Goal: Information Seeking & Learning: Learn about a topic

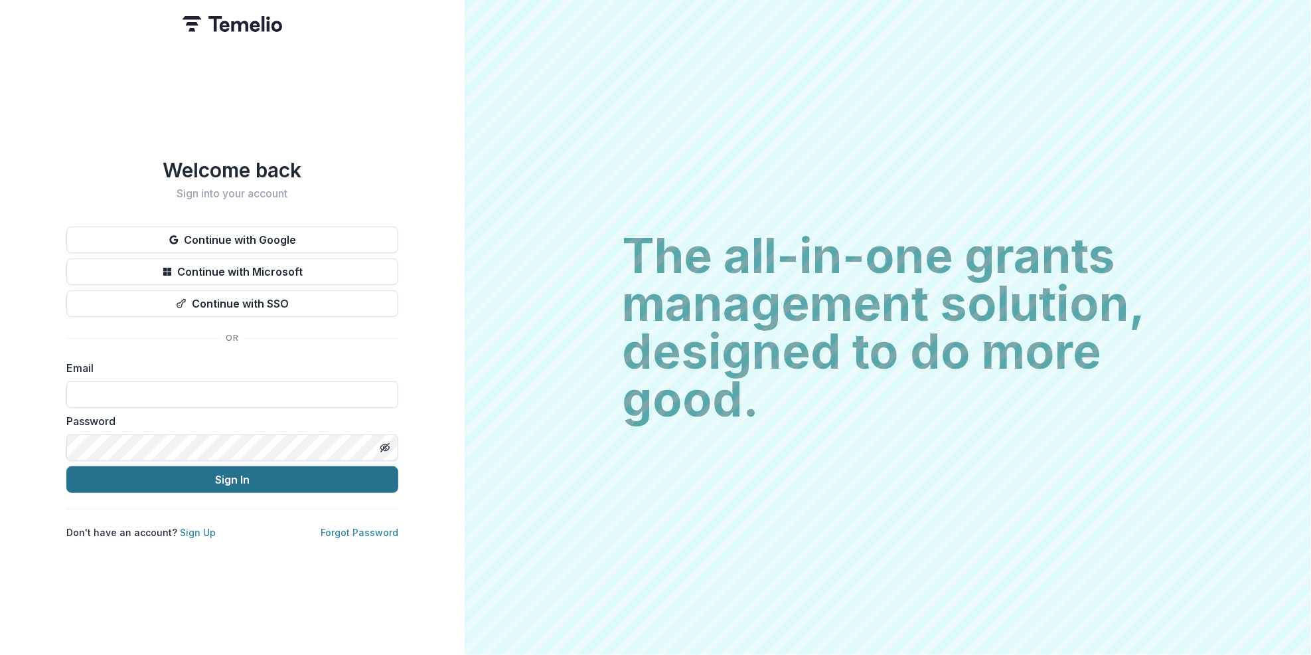
type input "**********"
click at [235, 469] on button "Sign In" at bounding box center [232, 479] width 332 height 27
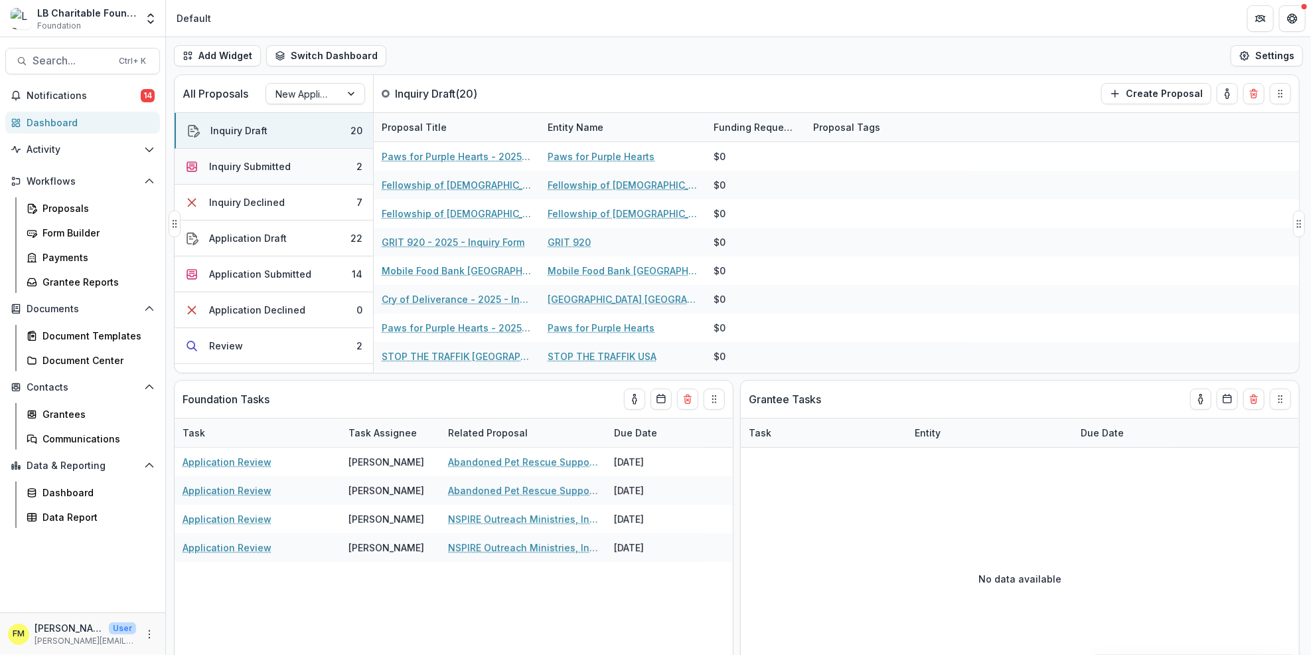
click at [320, 167] on button "Inquiry Submitted 2" at bounding box center [274, 167] width 198 height 36
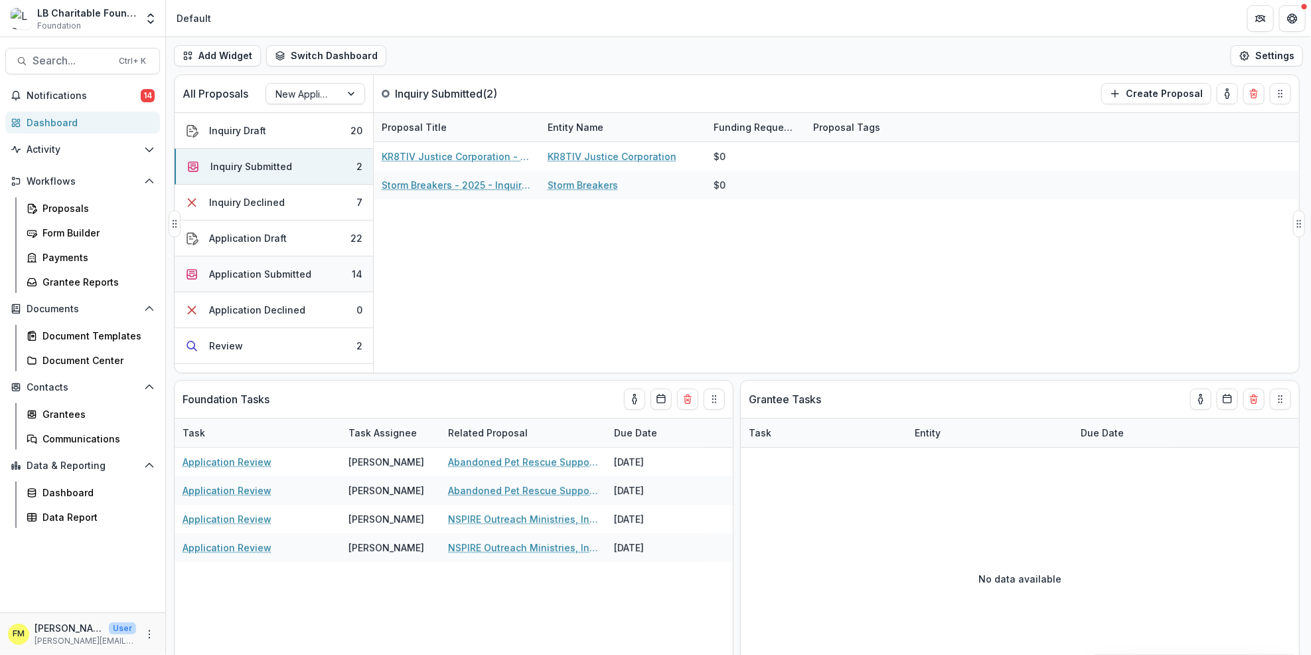
click at [324, 271] on button "Application Submitted 14" at bounding box center [274, 274] width 198 height 36
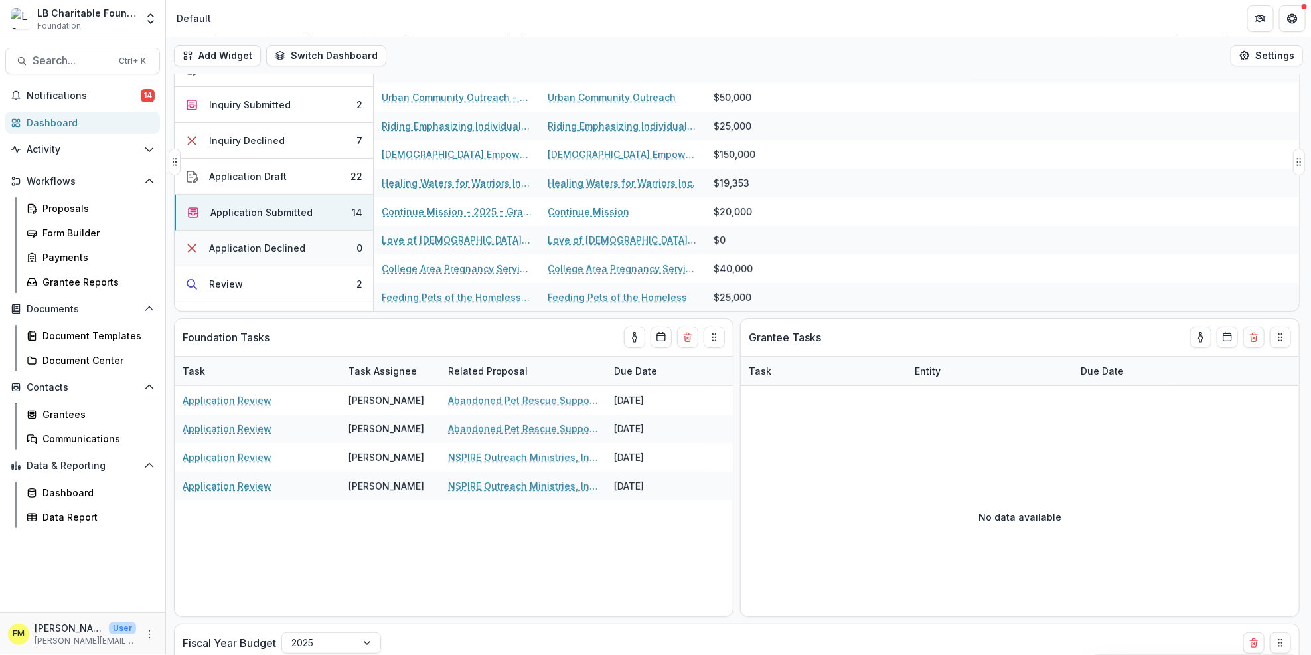
scroll to position [64, 0]
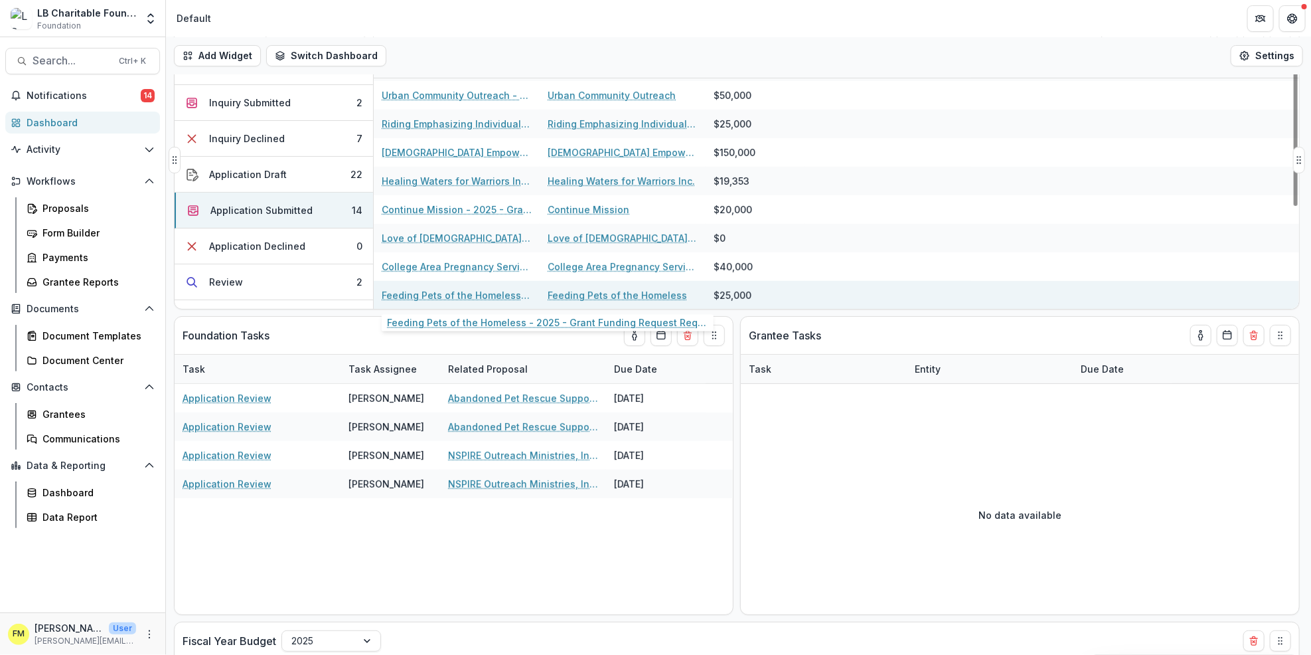
click at [448, 293] on link "Feeding Pets of the Homeless - 2025 - Grant Funding Request Requirements and Qu…" at bounding box center [457, 295] width 150 height 14
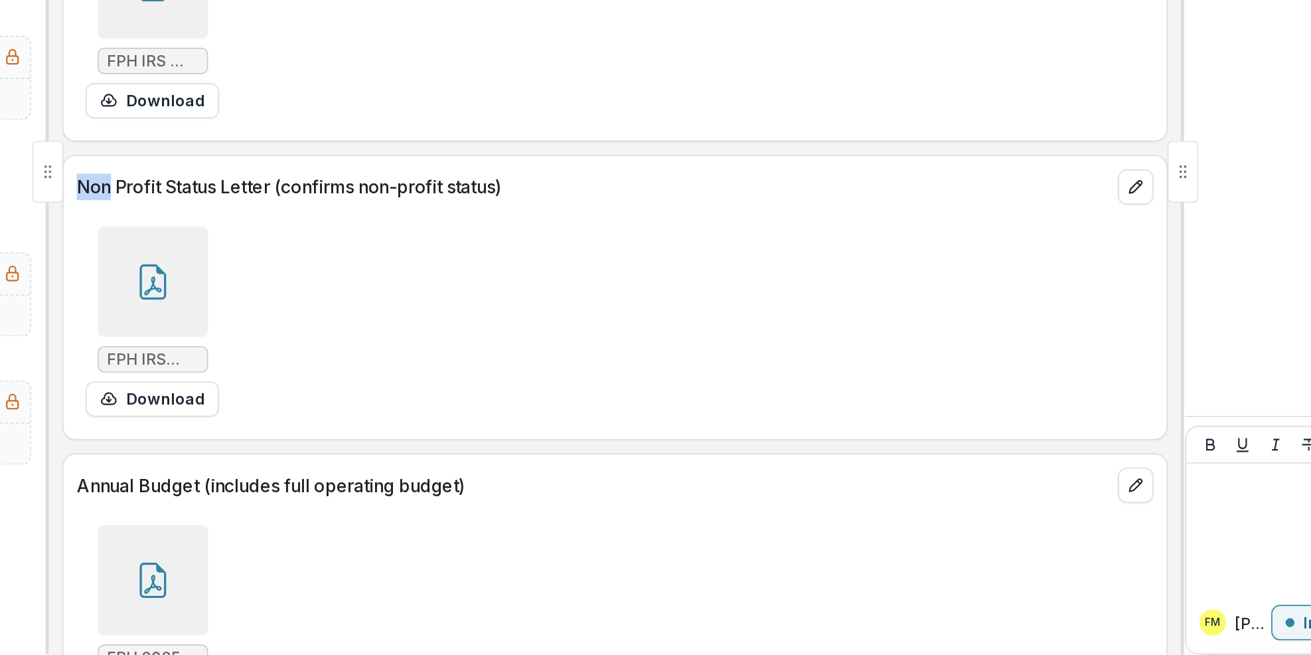
scroll to position [7651, 0]
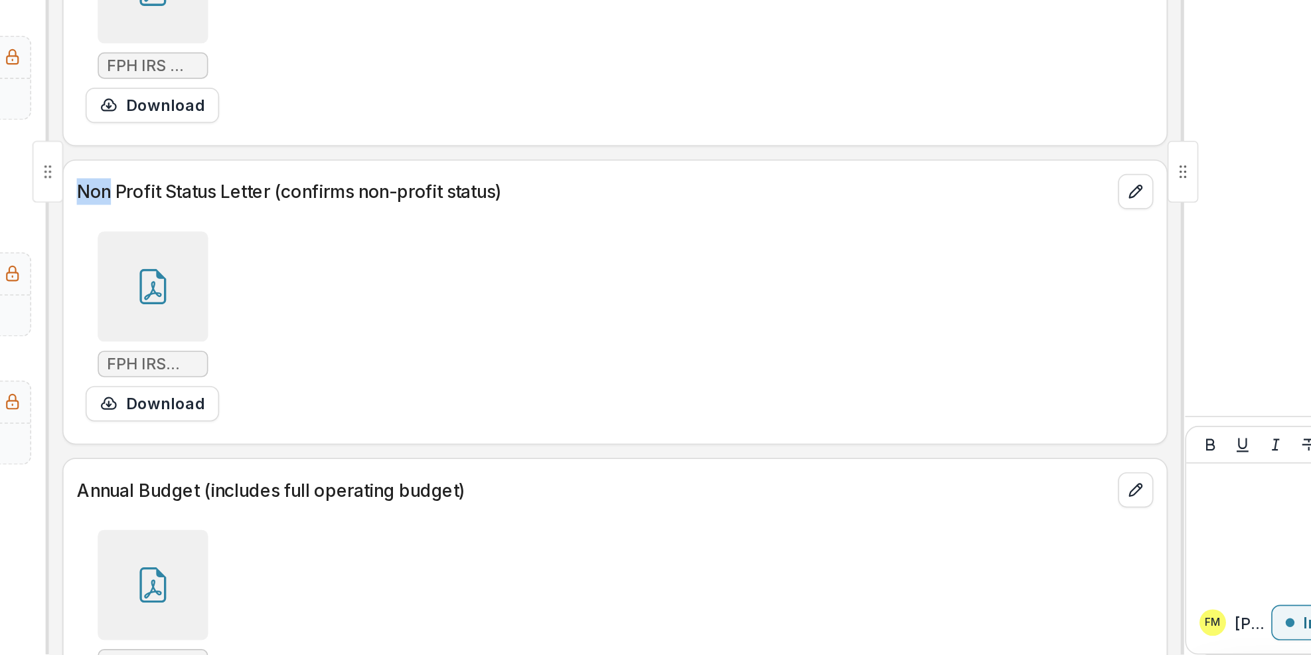
click at [880, 574] on div "FPH 2025 Org Budget.pdf Download" at bounding box center [738, 636] width 647 height 125
click at [885, 574] on div "FPH 2025 Org Budget.pdf Download" at bounding box center [738, 636] width 647 height 125
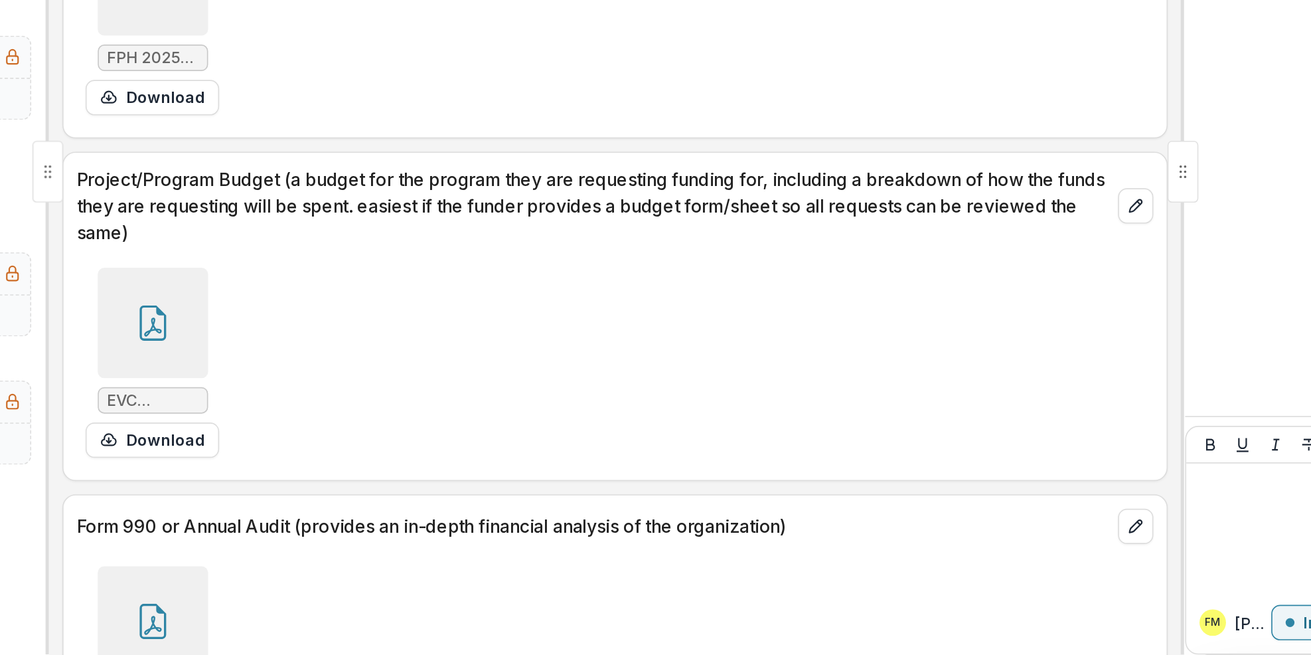
scroll to position [8019, 0]
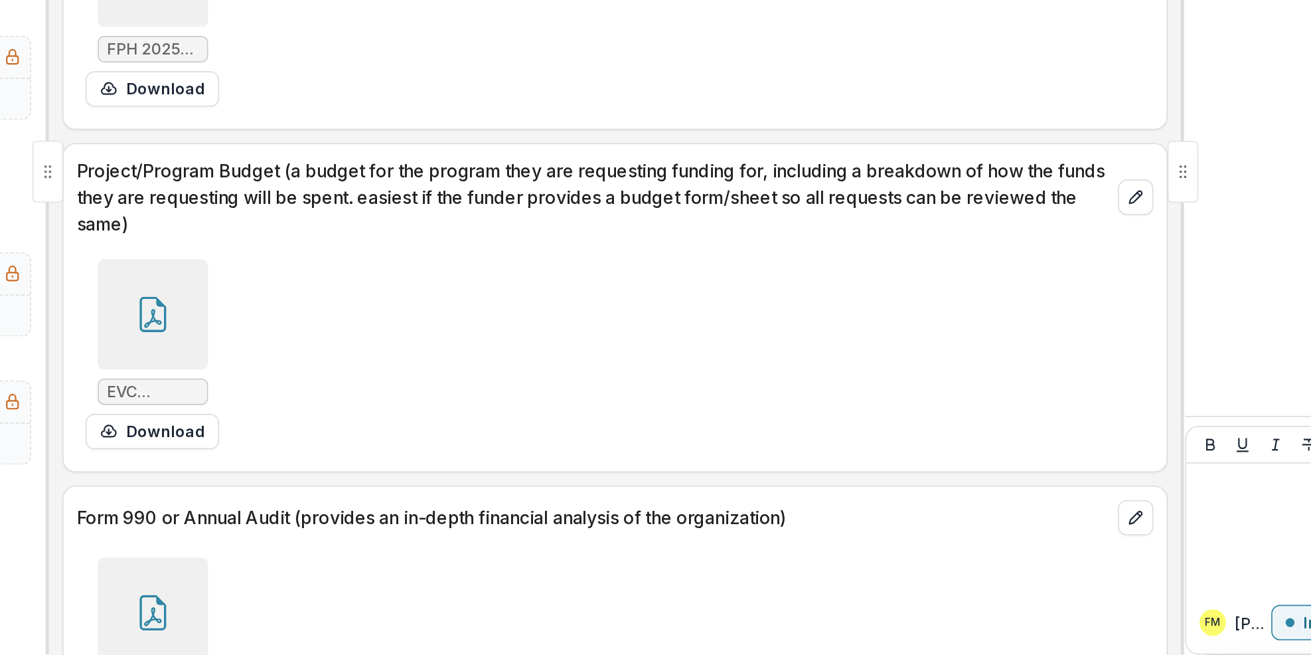
click at [465, 441] on icon at bounding box center [460, 449] width 21 height 21
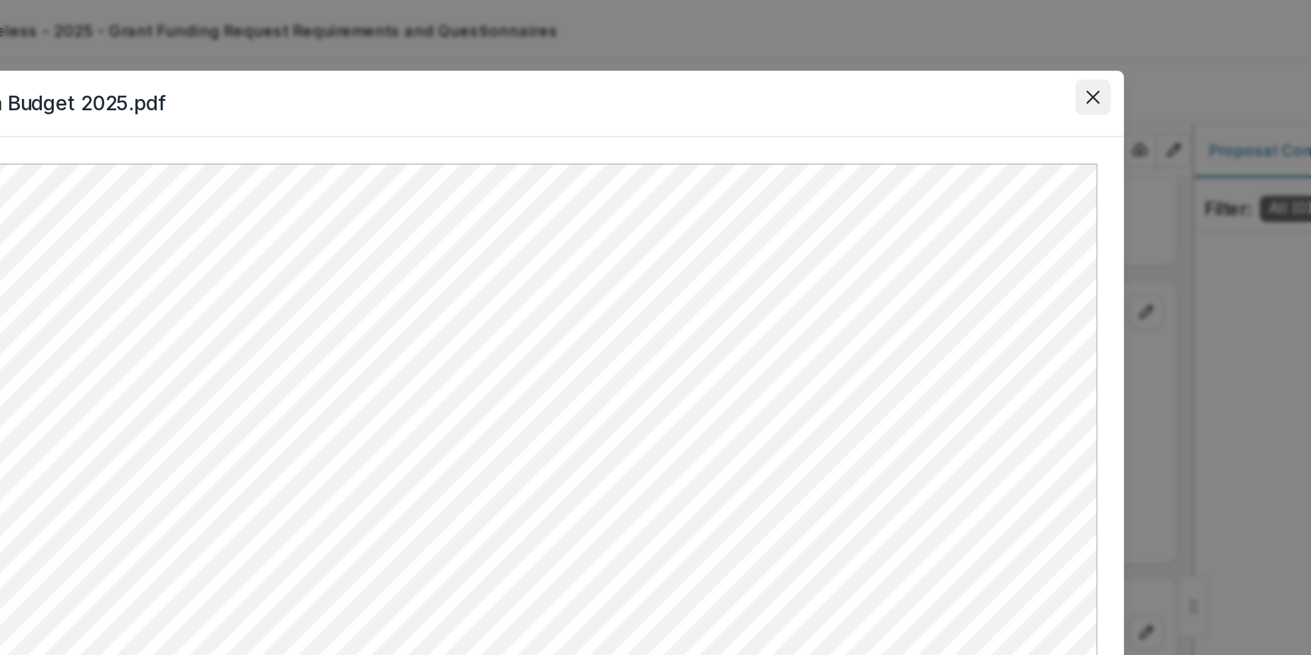
click at [1024, 62] on button "Close" at bounding box center [1019, 58] width 21 height 21
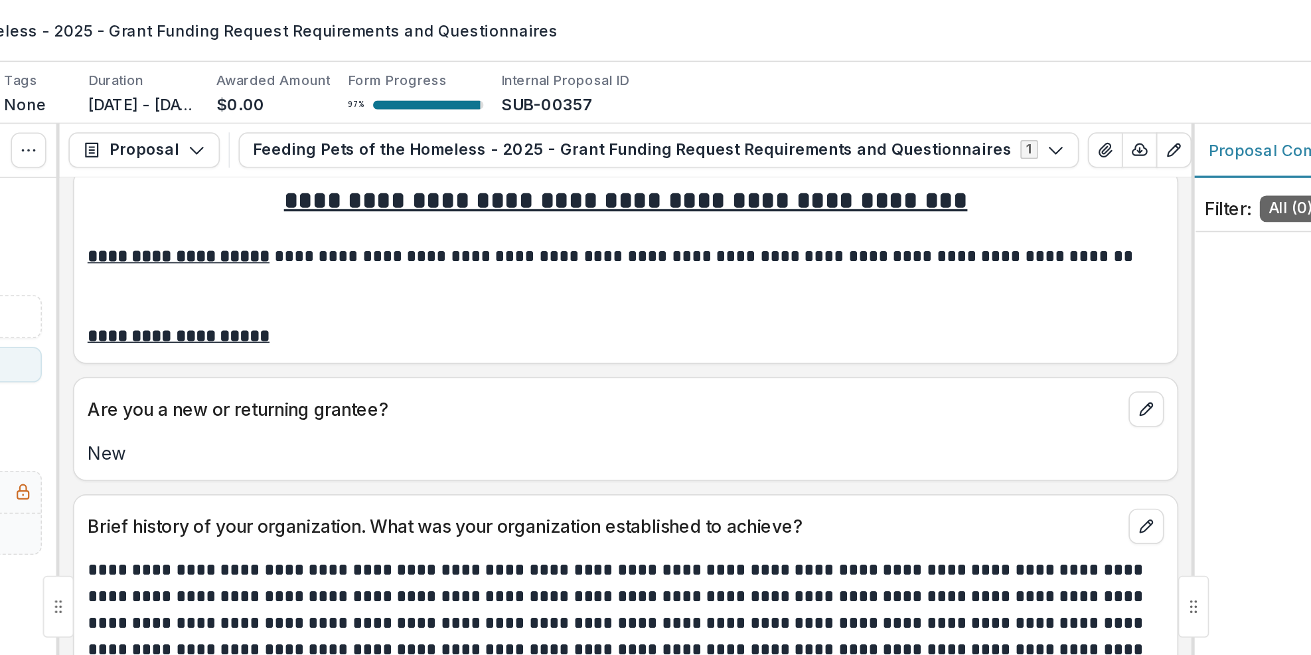
scroll to position [0, 0]
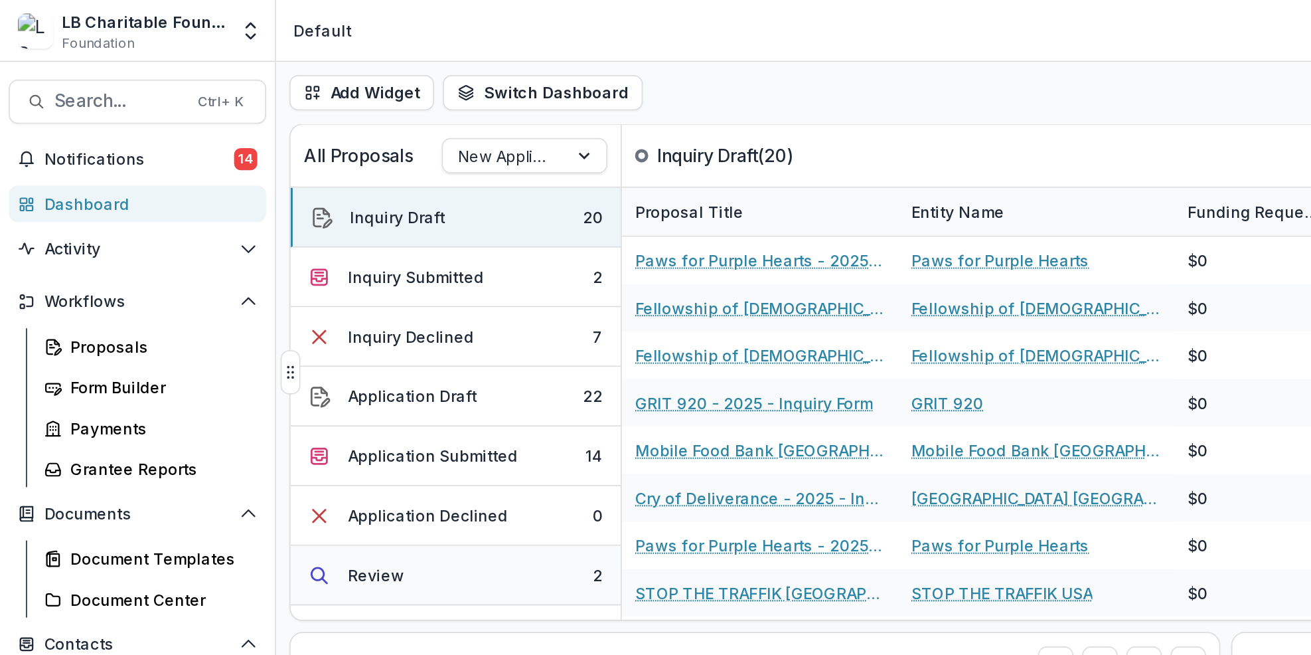
click at [356, 344] on div "2" at bounding box center [359, 346] width 6 height 14
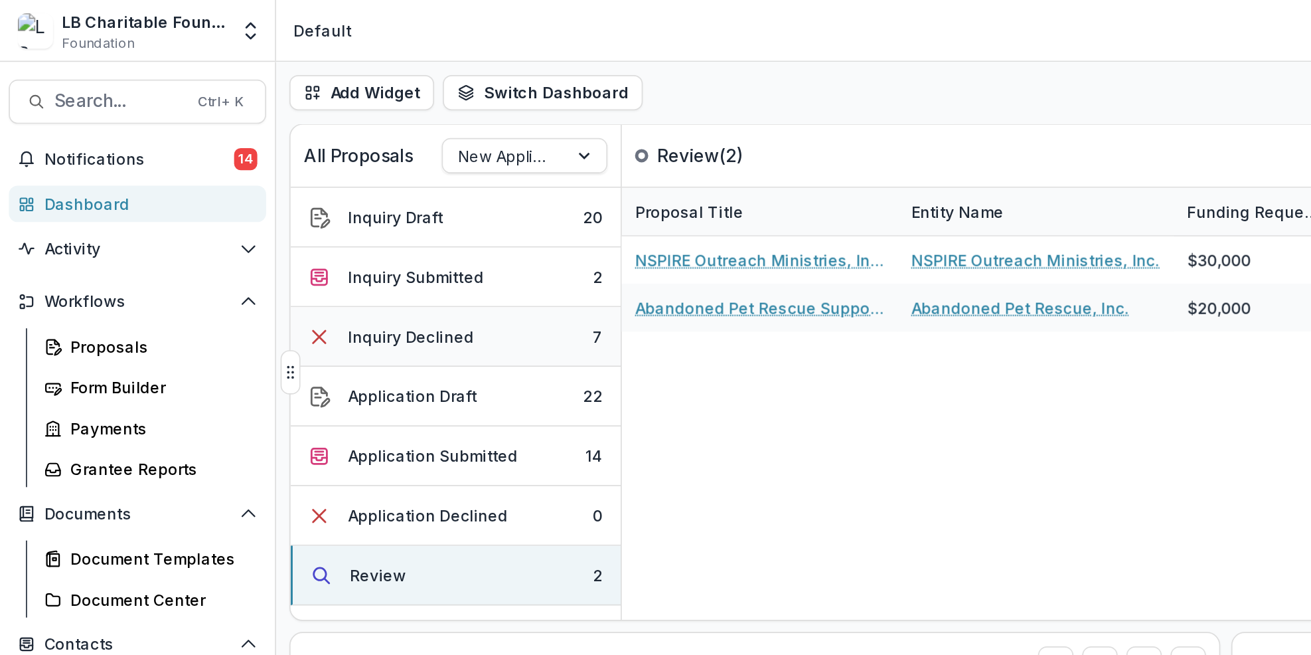
click at [356, 202] on div "7" at bounding box center [359, 202] width 6 height 14
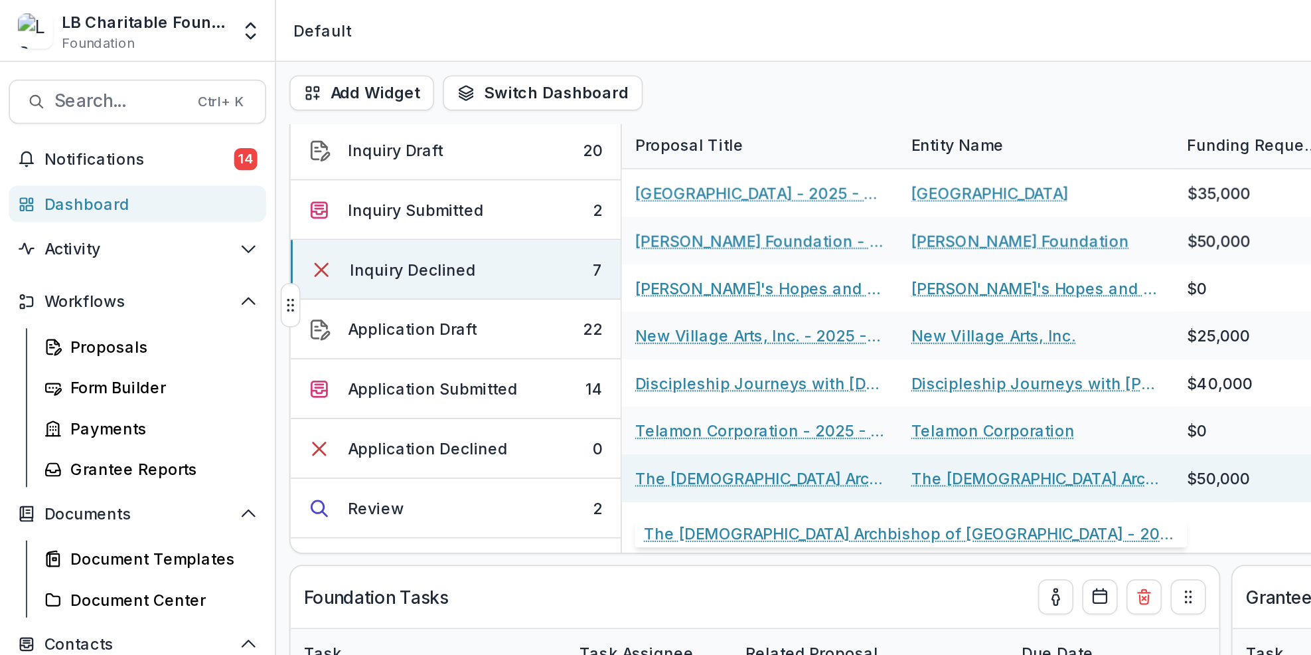
scroll to position [50, 0]
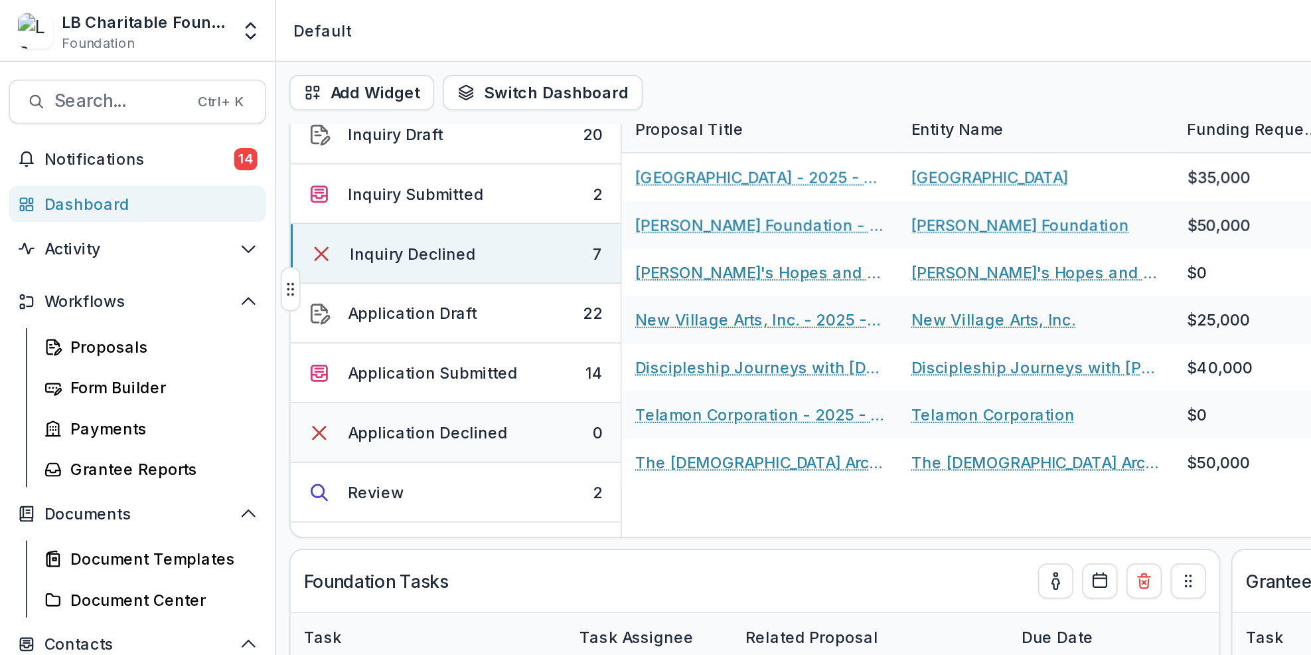
click at [321, 258] on button "Application Declined 0" at bounding box center [274, 260] width 198 height 36
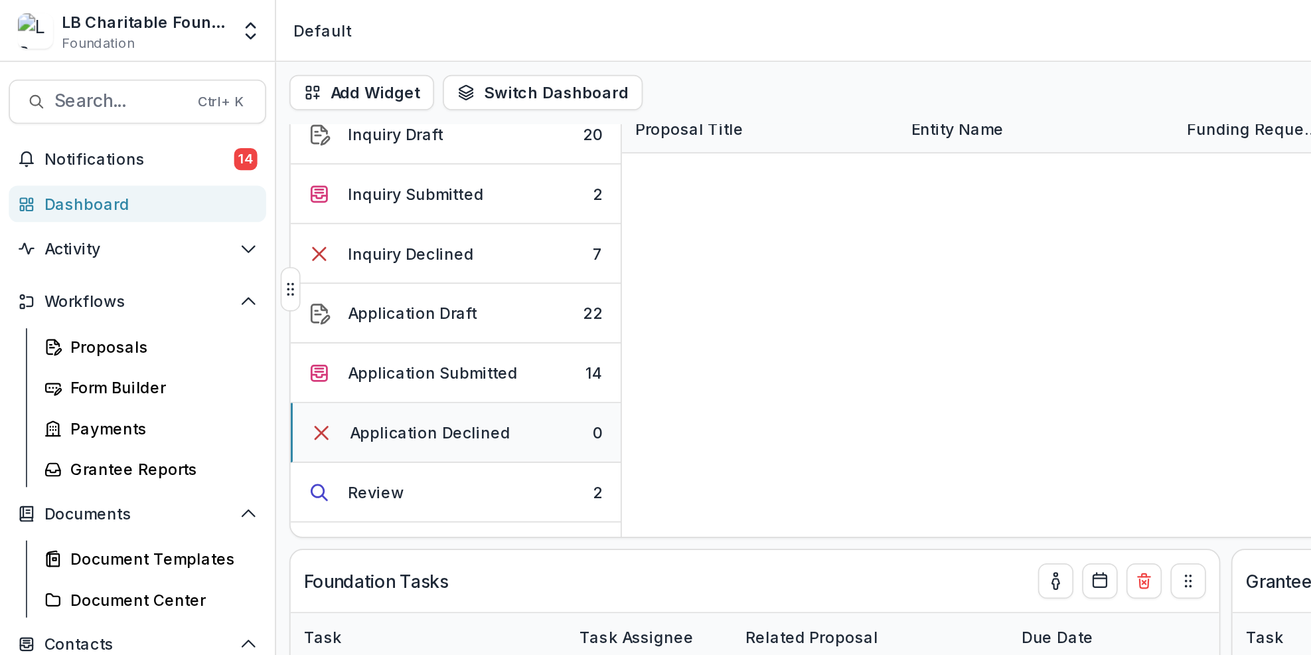
click at [295, 266] on div "Application Declined" at bounding box center [258, 260] width 96 height 14
click at [315, 257] on button "Application Declined 0" at bounding box center [274, 260] width 198 height 36
click at [312, 257] on button "Application Declined 0" at bounding box center [274, 260] width 198 height 36
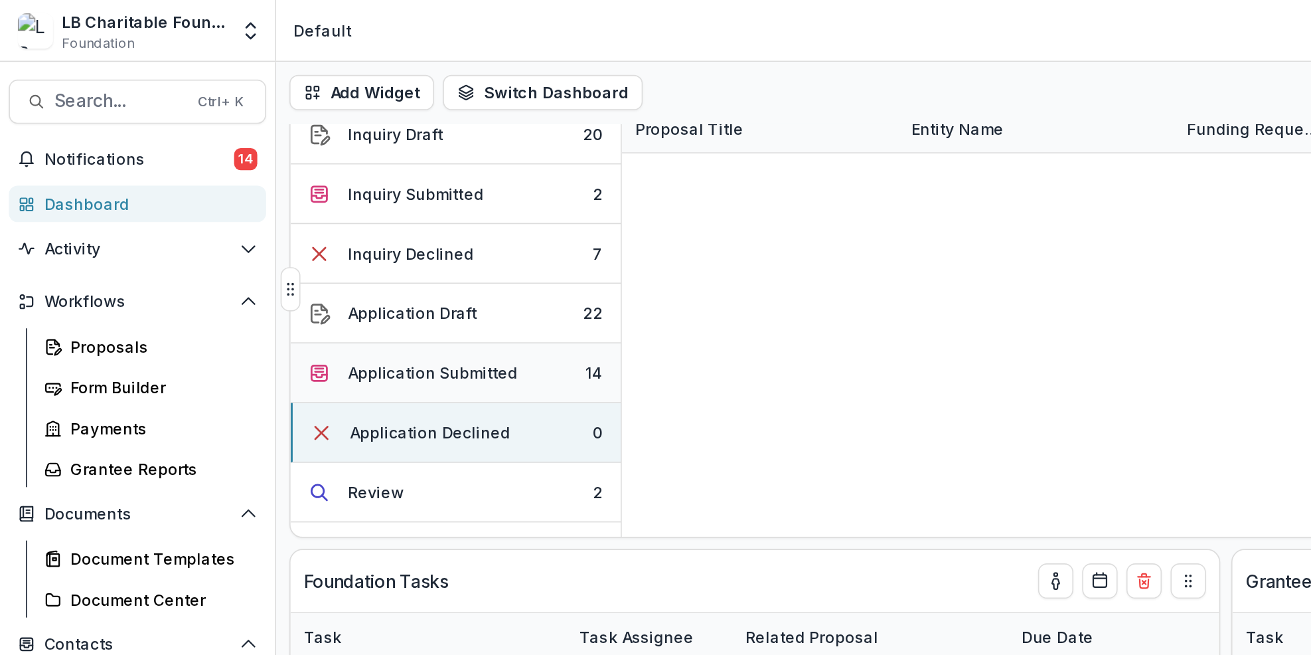
click at [325, 222] on button "Application Submitted 14" at bounding box center [274, 224] width 198 height 36
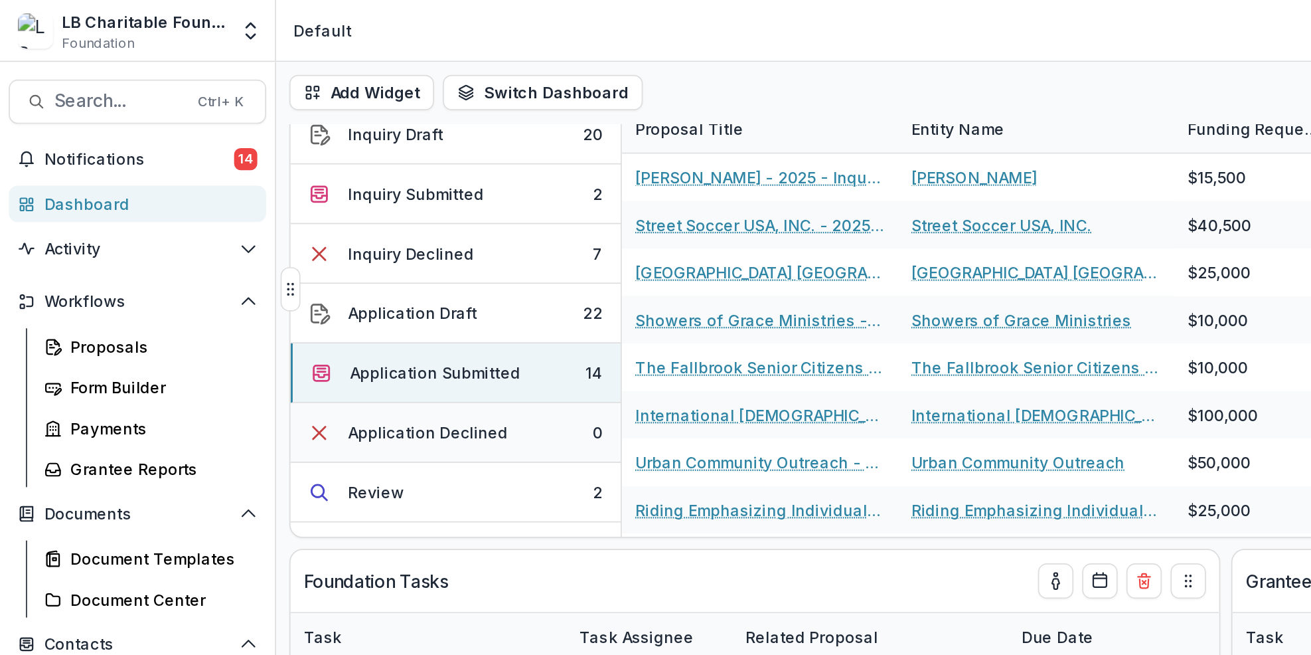
click at [329, 258] on button "Application Declined 0" at bounding box center [274, 260] width 198 height 36
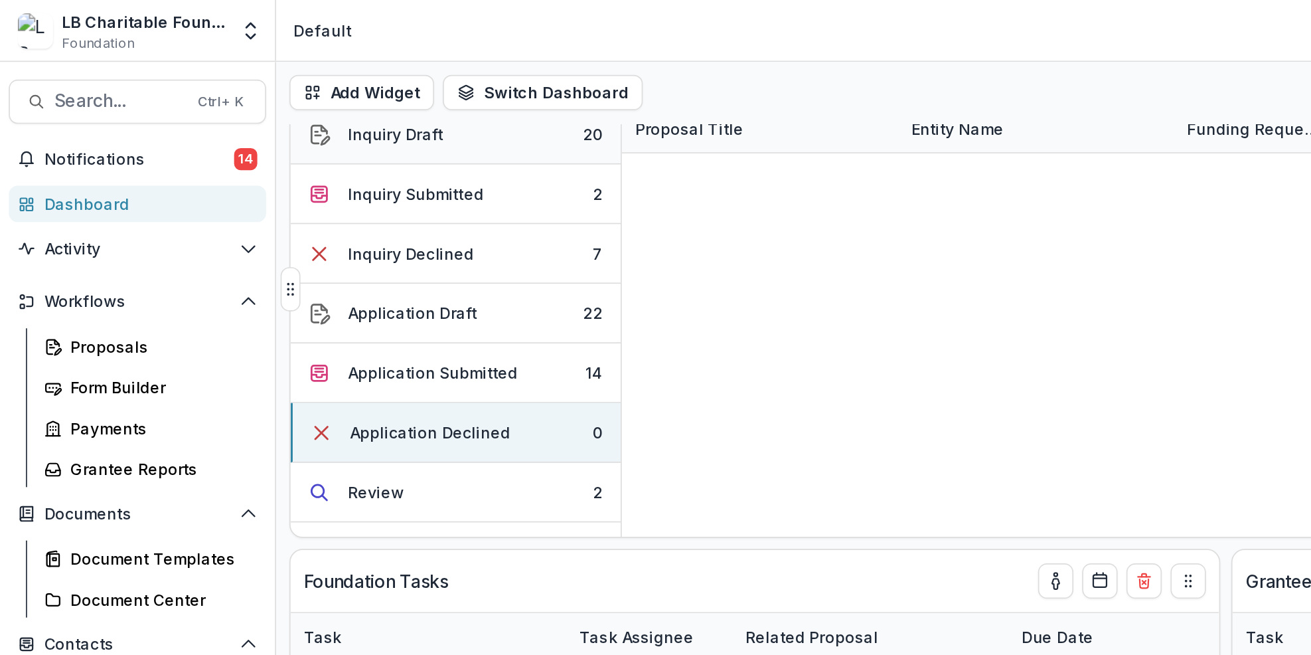
click at [327, 82] on button "Inquiry Draft 20" at bounding box center [274, 81] width 198 height 36
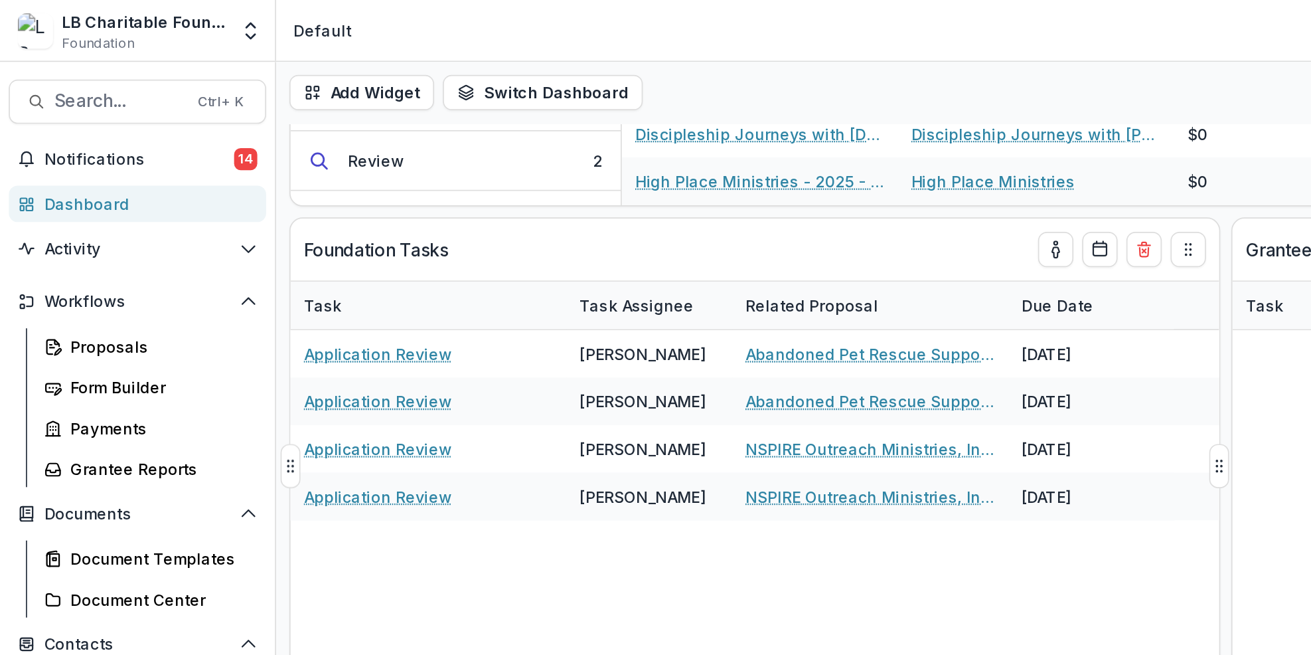
scroll to position [196, 0]
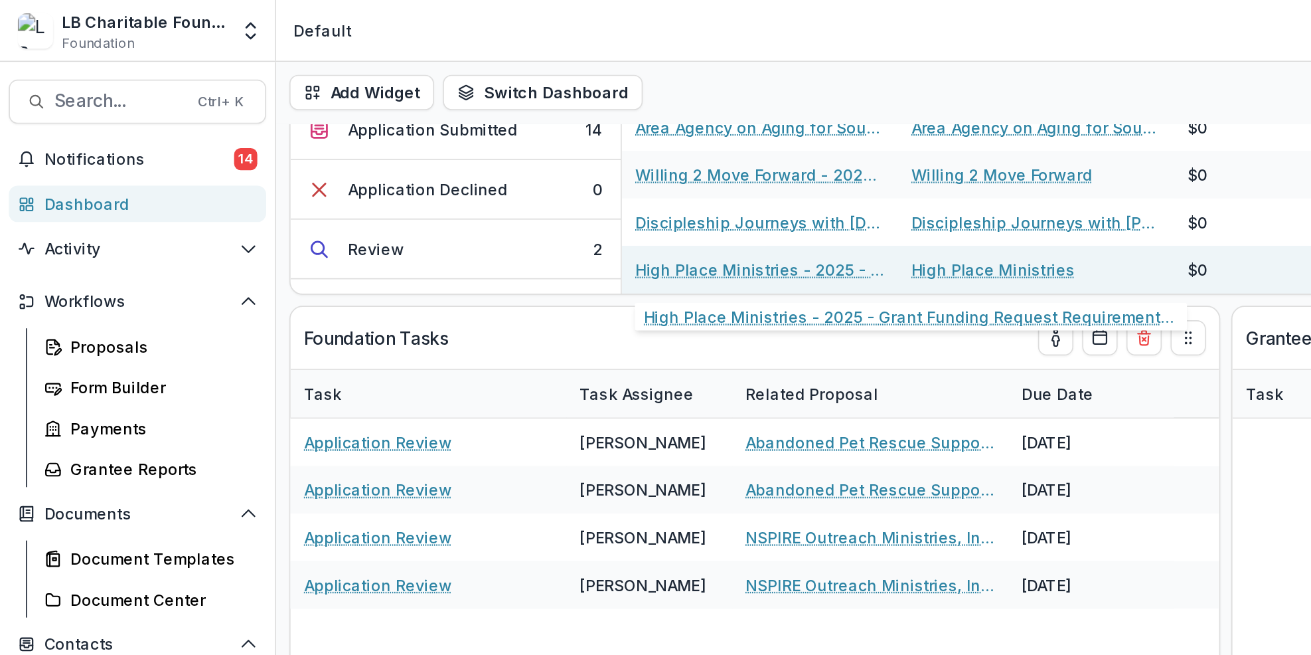
click at [404, 165] on link "High Place Ministries - 2025 - Grant Funding Request Requirements and Questionn…" at bounding box center [457, 162] width 150 height 14
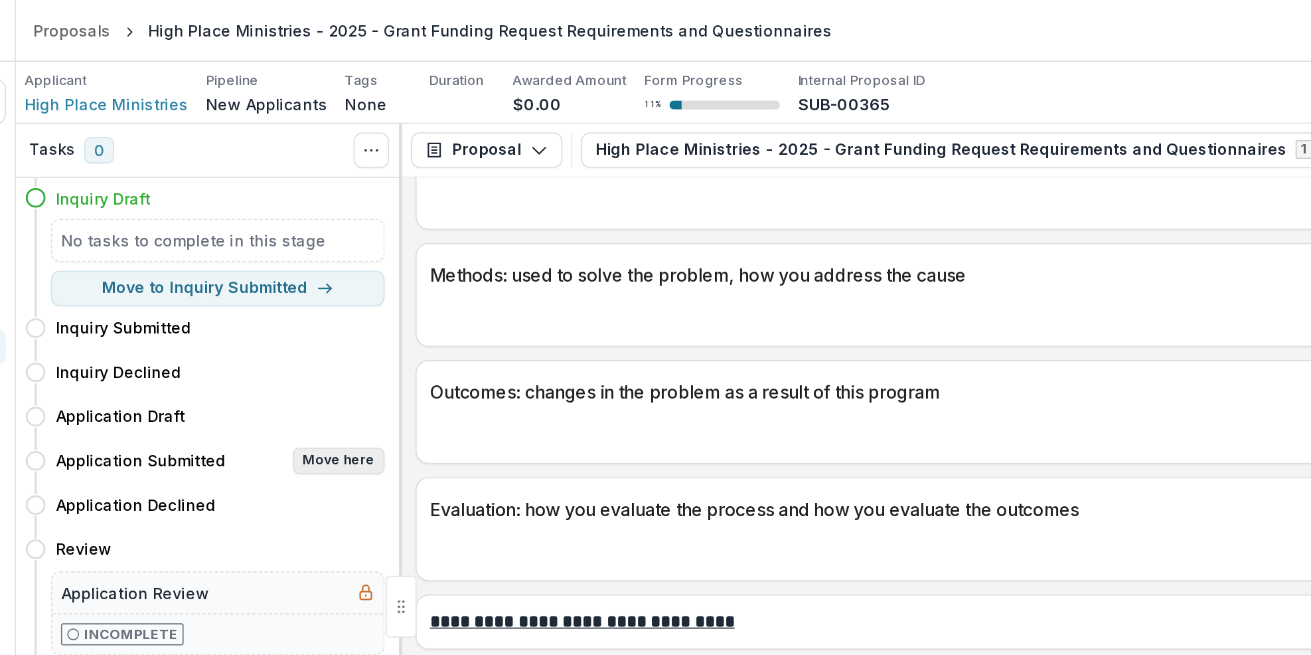
scroll to position [2158, 0]
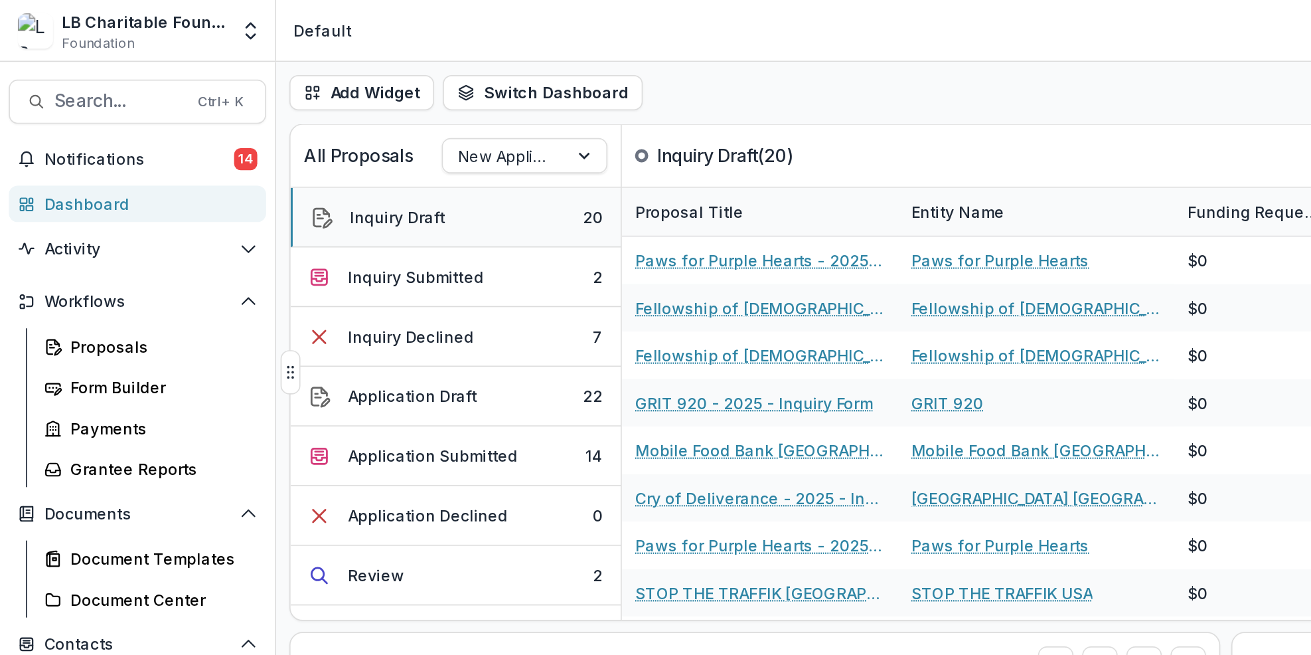
click at [326, 127] on button "Inquiry Draft 20" at bounding box center [274, 131] width 198 height 36
click at [326, 130] on button "Inquiry Draft 20" at bounding box center [274, 131] width 198 height 36
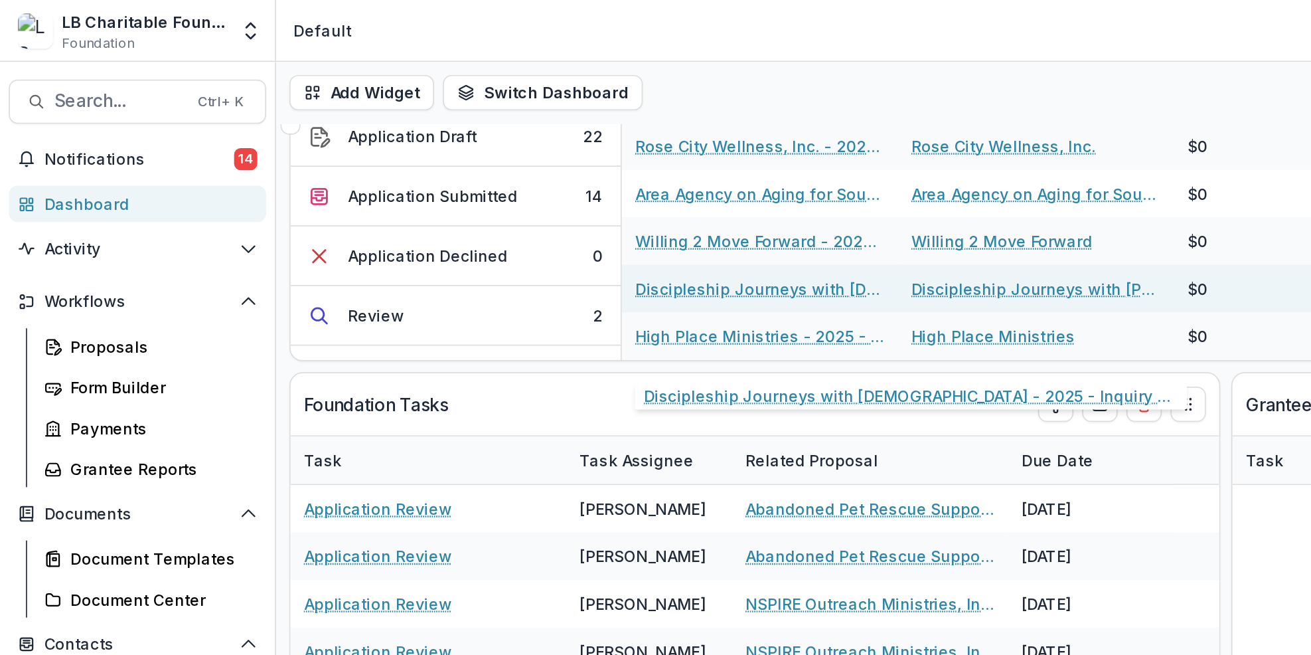
scroll to position [159, 0]
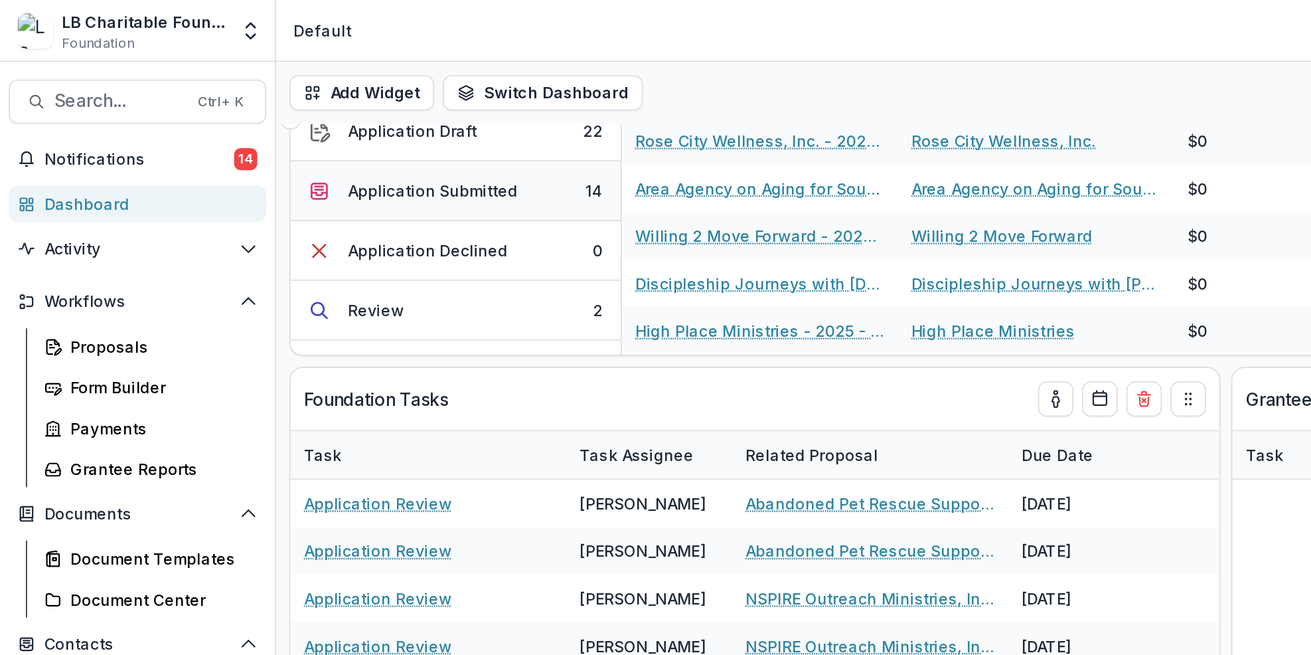
click at [276, 103] on button "Application Submitted 14" at bounding box center [274, 115] width 198 height 36
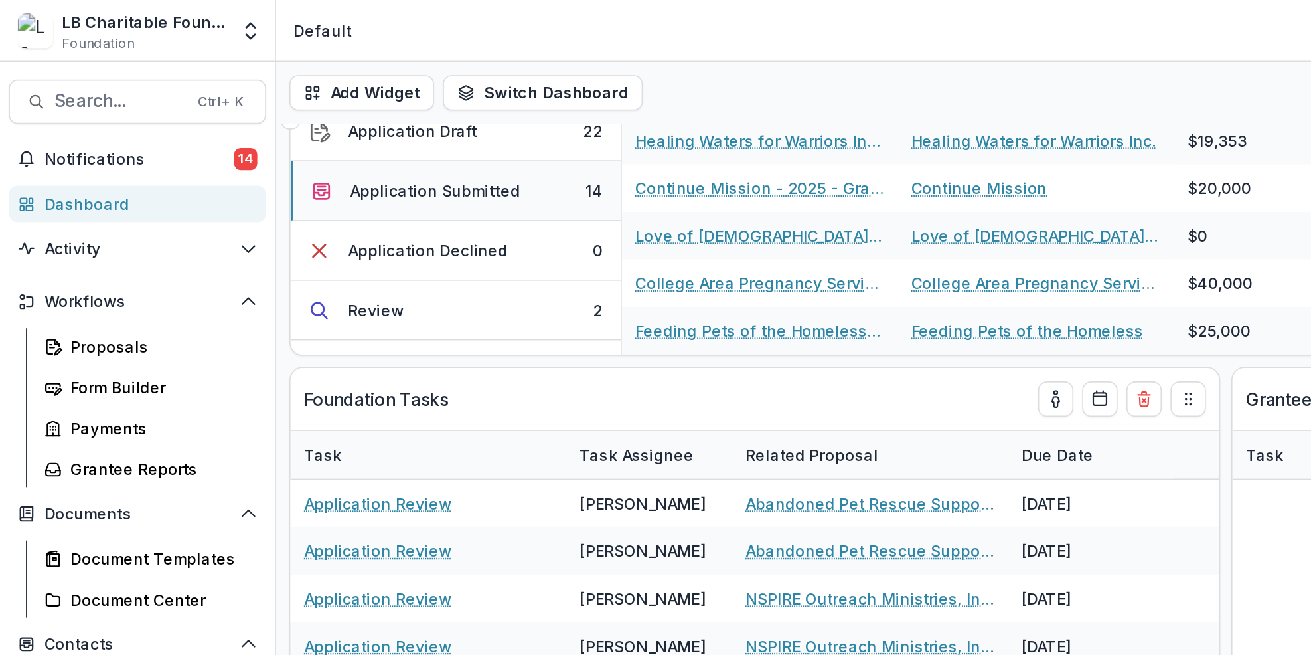
scroll to position [170, 0]
click at [309, 123] on button "Application Submitted 14" at bounding box center [274, 115] width 198 height 36
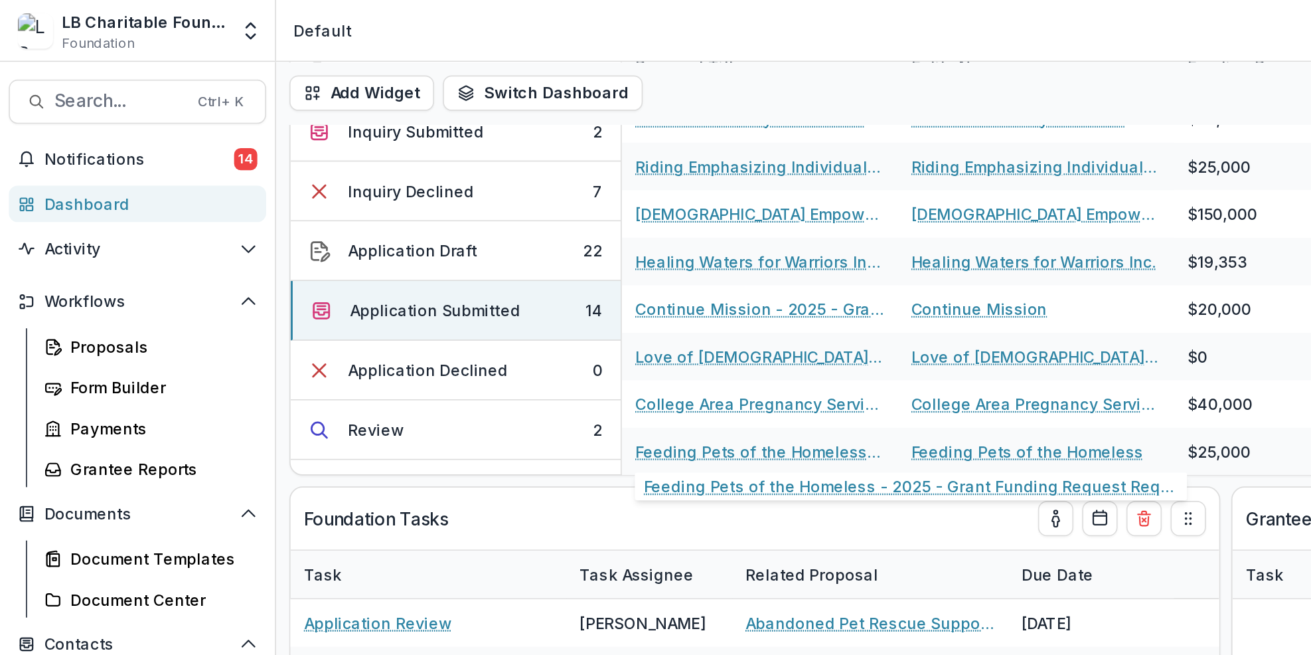
scroll to position [106, 0]
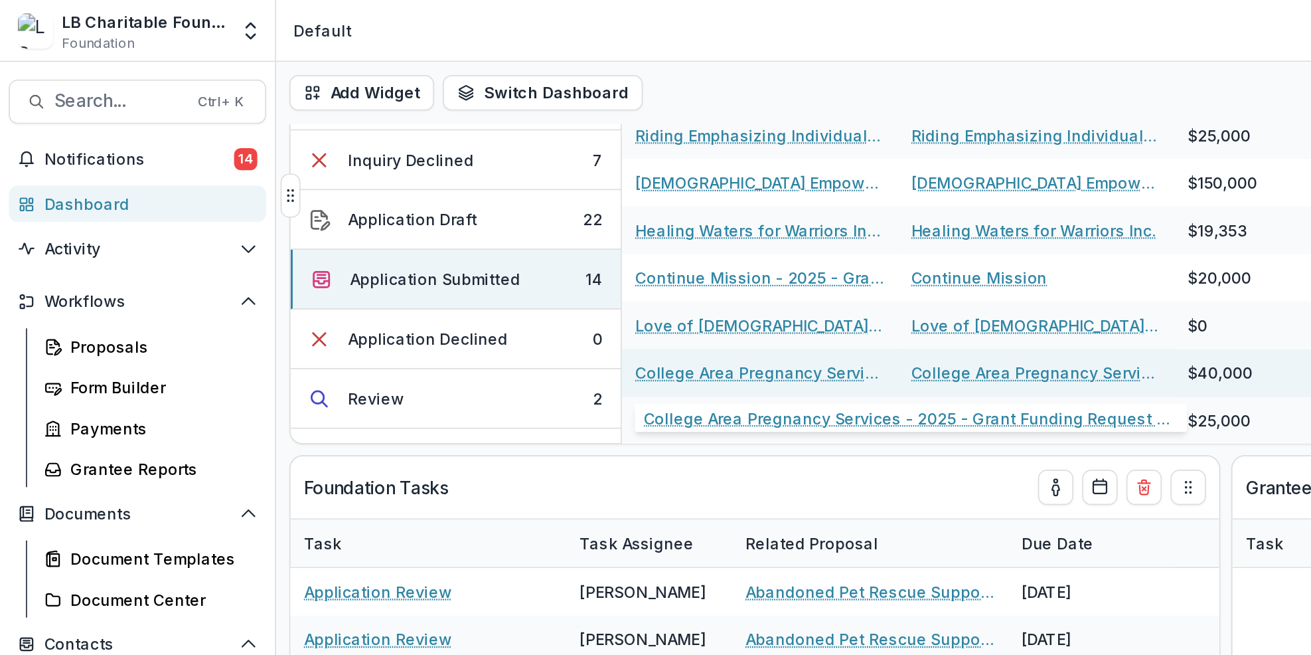
click at [462, 219] on link "College Area Pregnancy Services - 2025 - Grant Funding Request Requirements and…" at bounding box center [457, 224] width 150 height 14
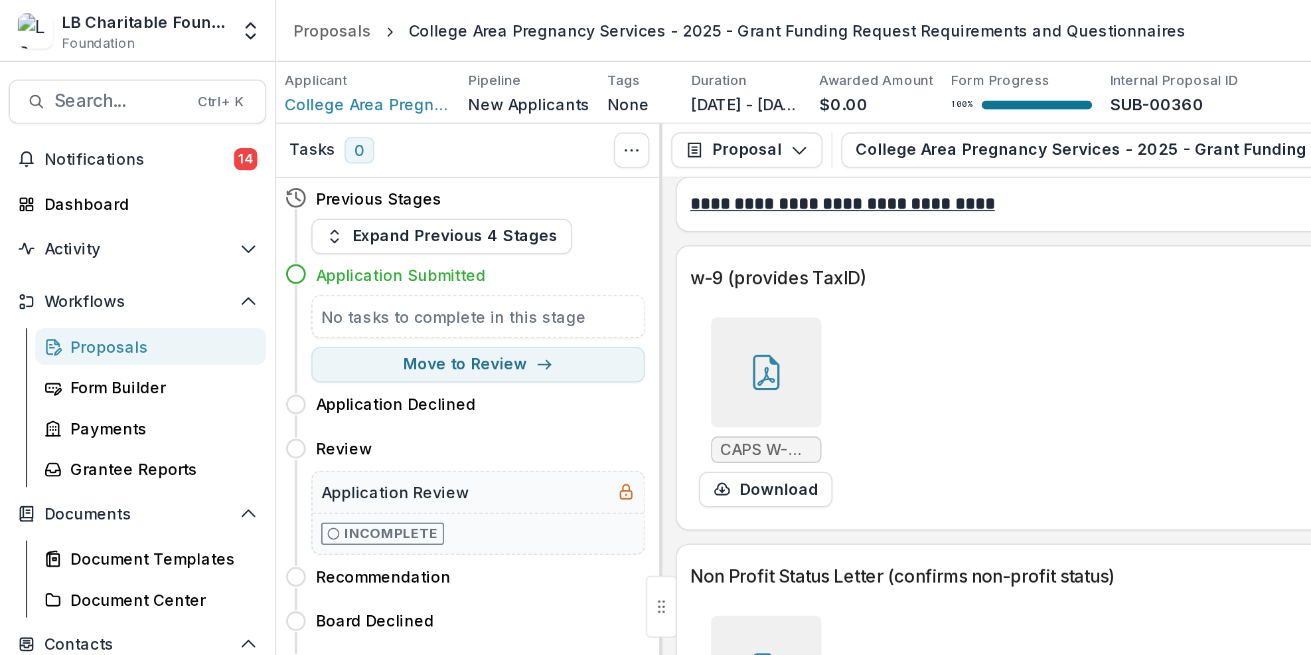
scroll to position [4521, 0]
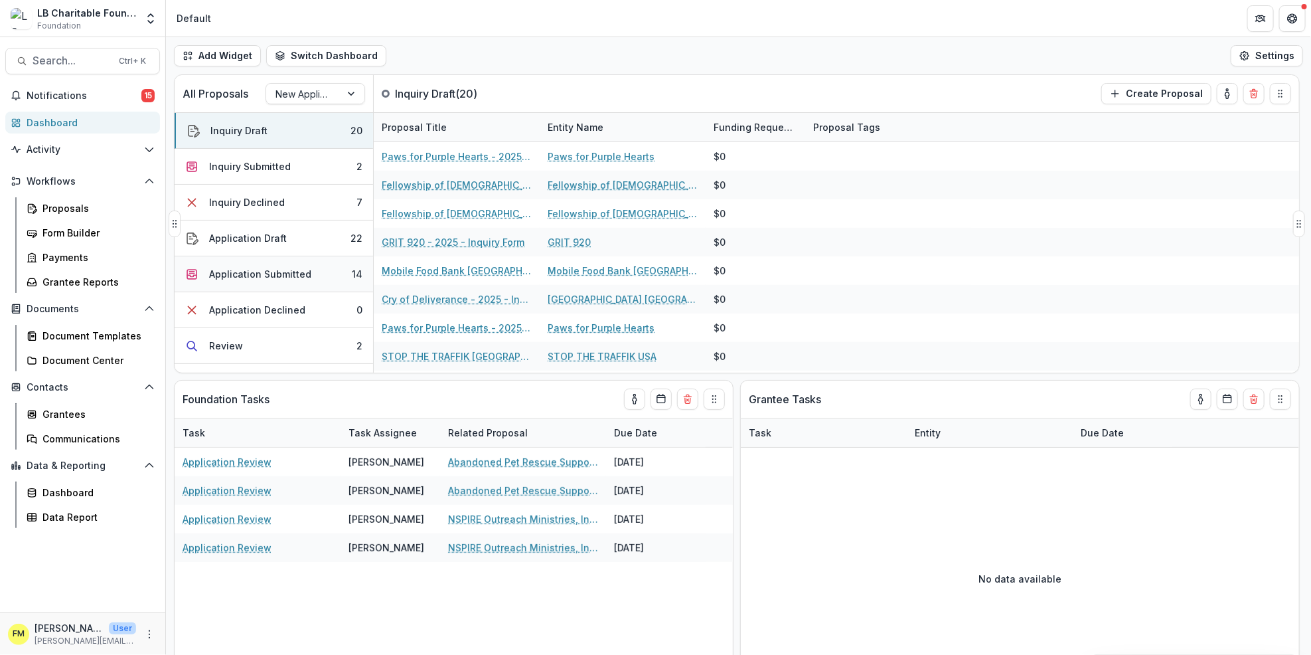
click at [331, 276] on button "Application Submitted 14" at bounding box center [274, 274] width 198 height 36
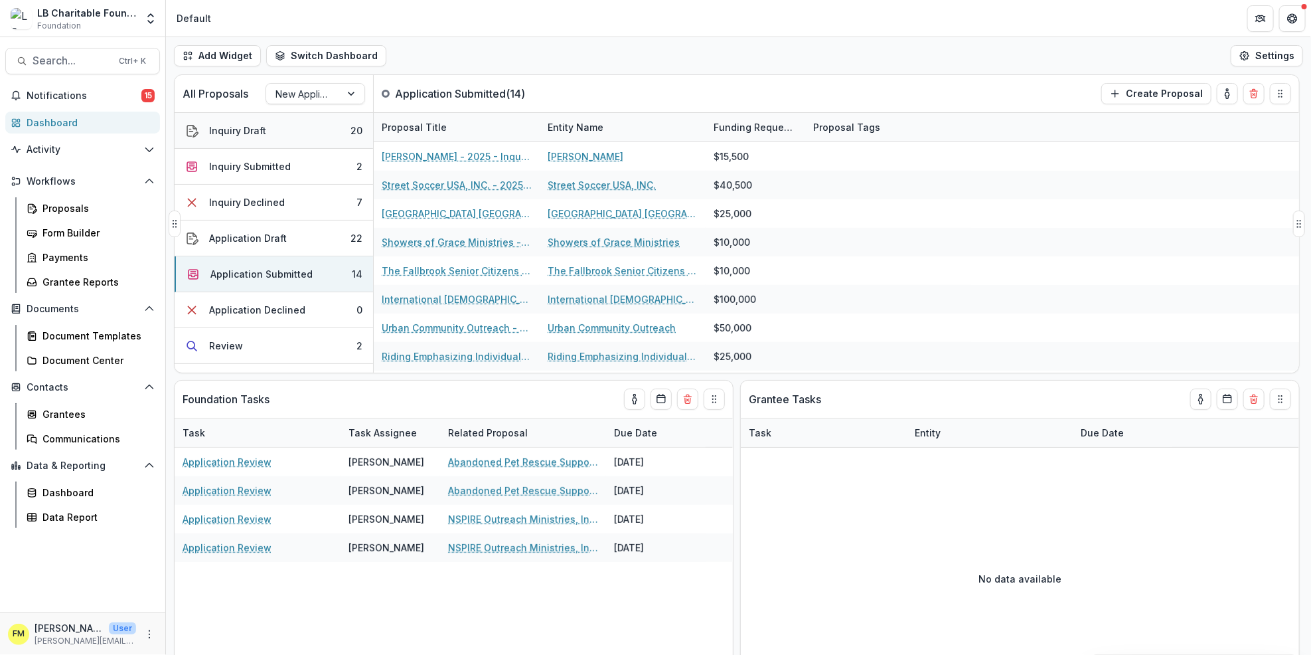
click at [303, 133] on button "Inquiry Draft 20" at bounding box center [274, 131] width 198 height 36
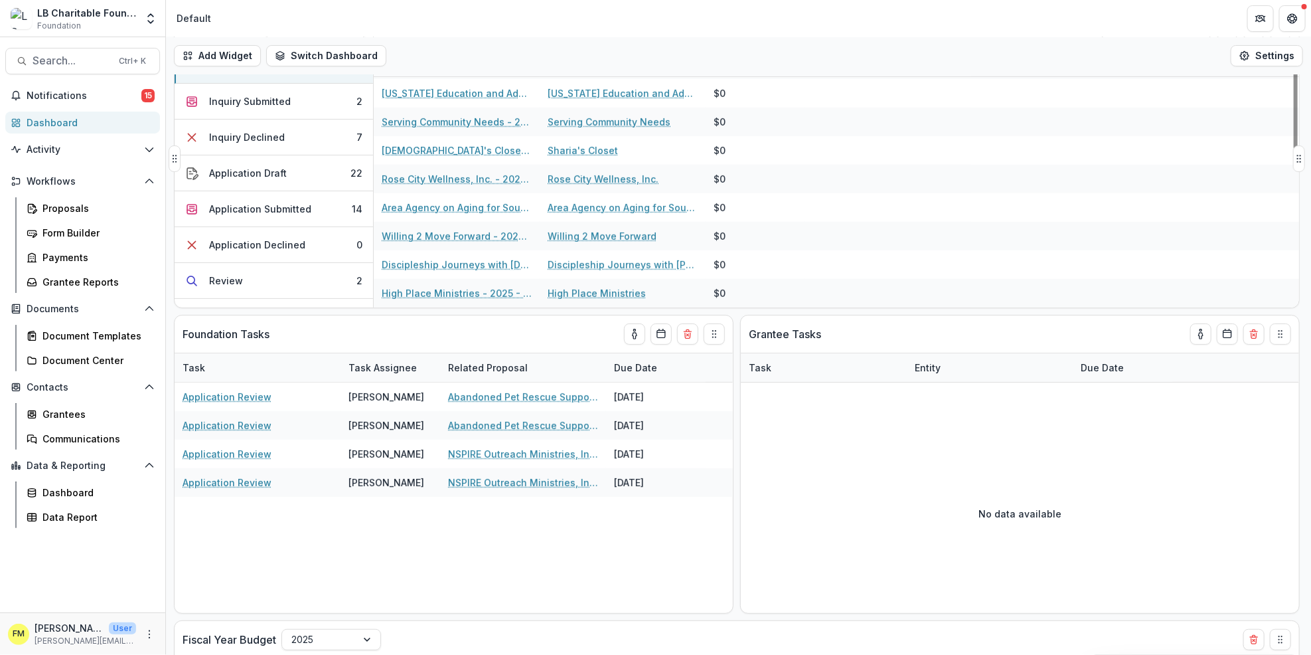
scroll to position [66, 0]
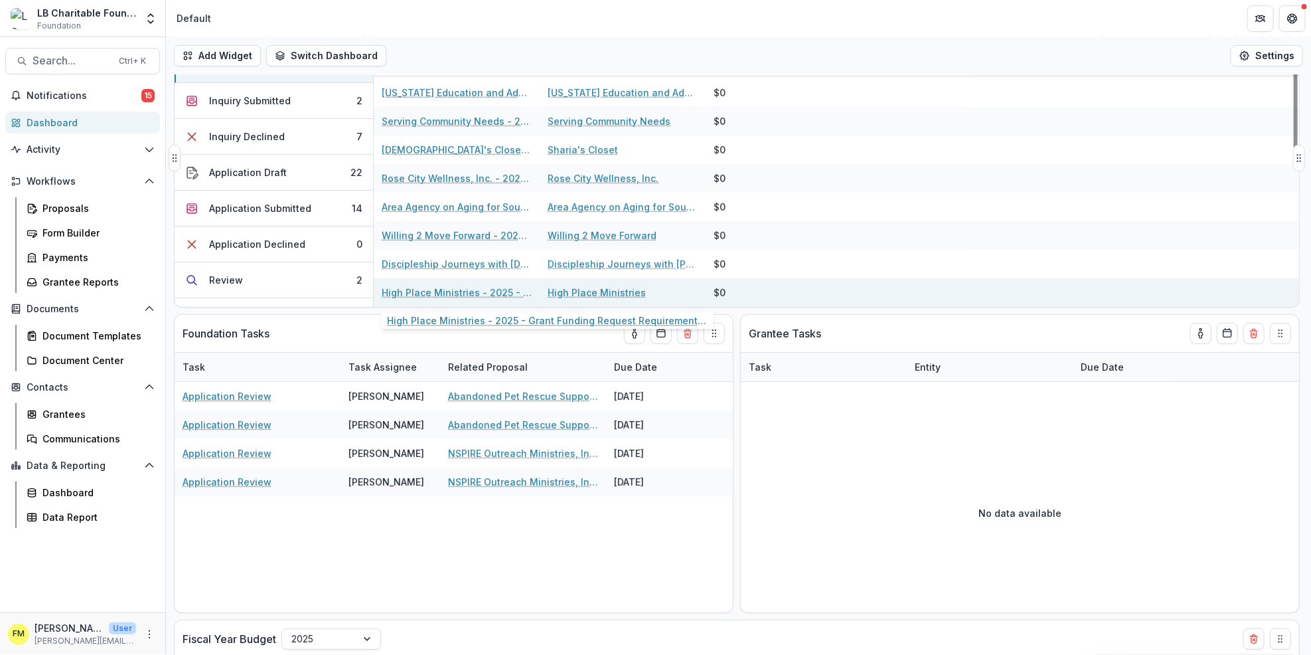
click at [439, 285] on link "High Place Ministries - 2025 - Grant Funding Request Requirements and Questionn…" at bounding box center [457, 292] width 150 height 14
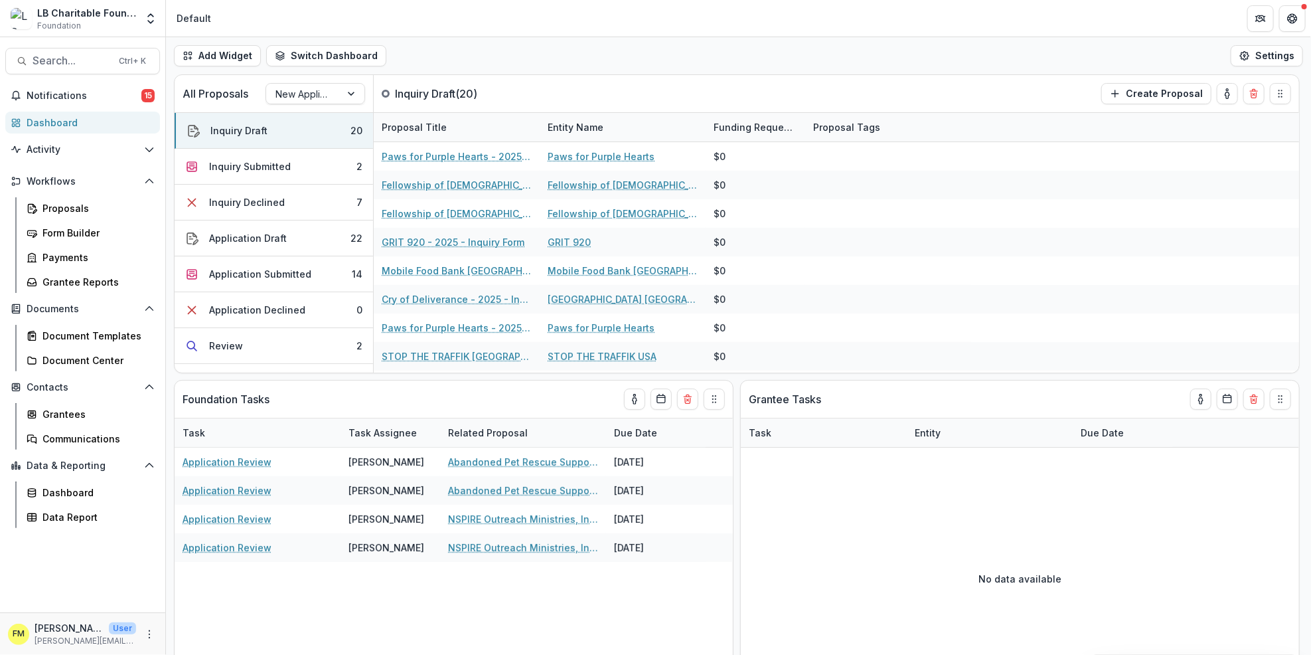
click at [113, 119] on div "Dashboard" at bounding box center [88, 123] width 123 height 14
click at [258, 129] on div "Inquiry Draft" at bounding box center [238, 130] width 57 height 14
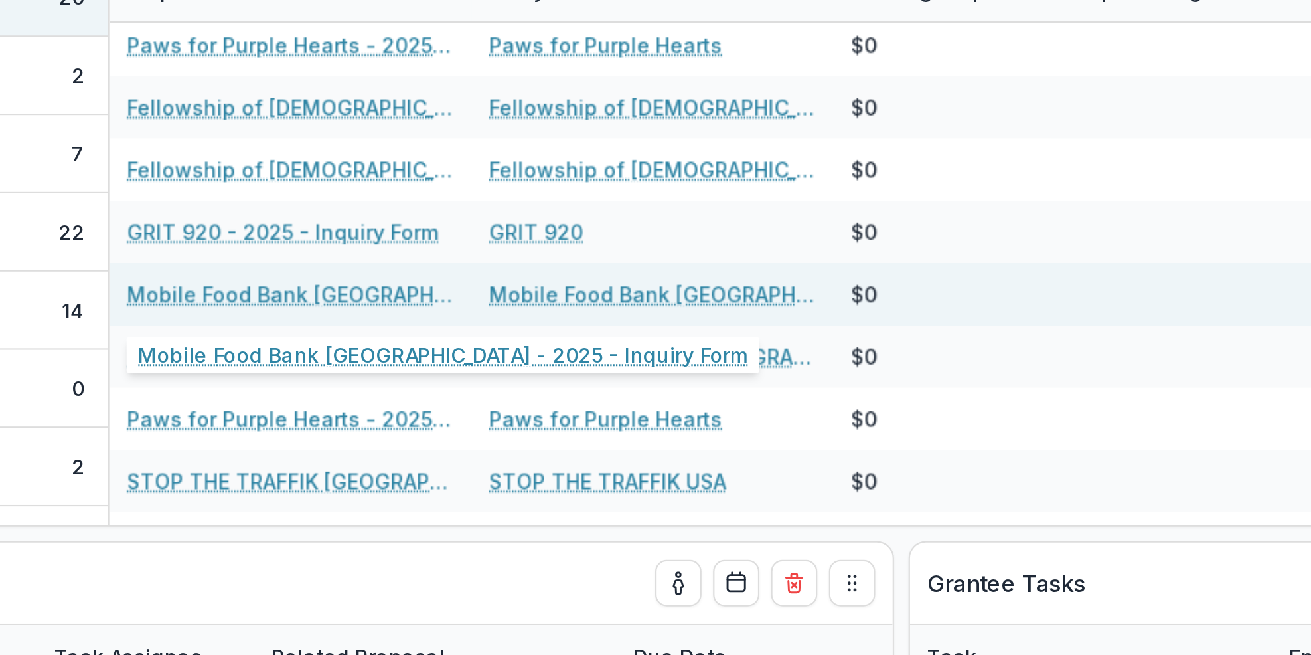
click at [443, 267] on link "Mobile Food Bank [GEOGRAPHIC_DATA] - 2025 - Inquiry Form" at bounding box center [457, 267] width 150 height 14
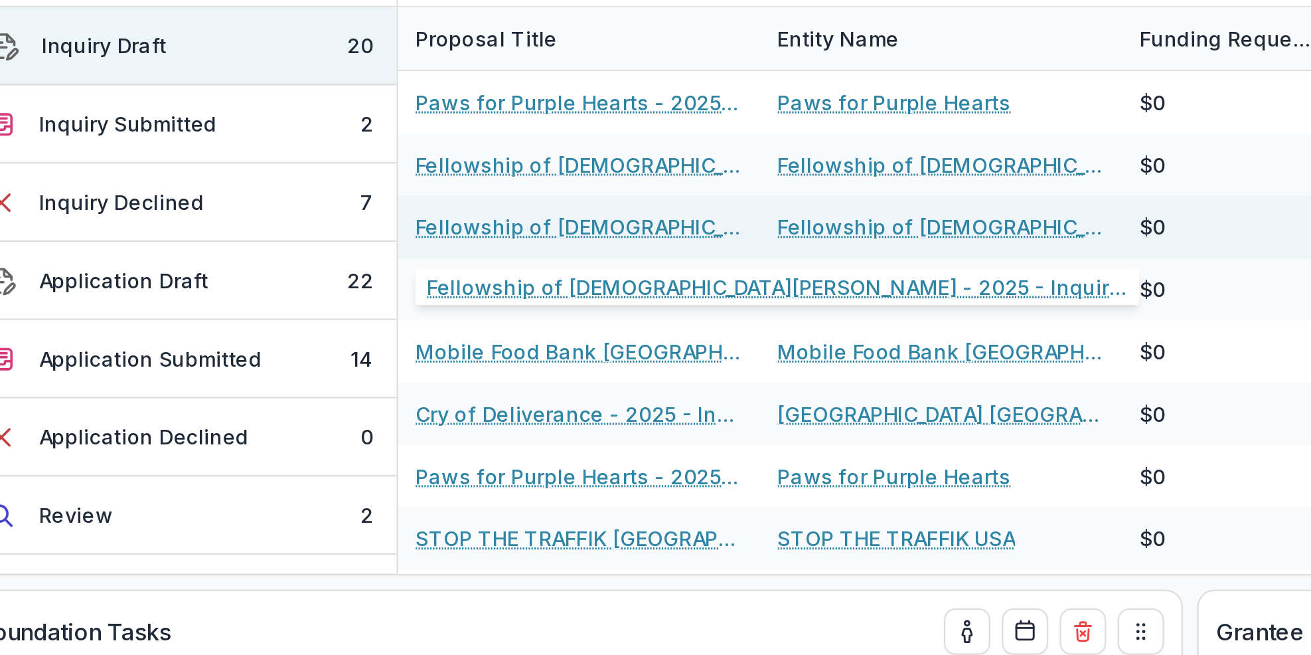
click at [481, 212] on link "Fellowship of [DEMOGRAPHIC_DATA][PERSON_NAME] - 2025 - Inquiry Form" at bounding box center [457, 213] width 150 height 14
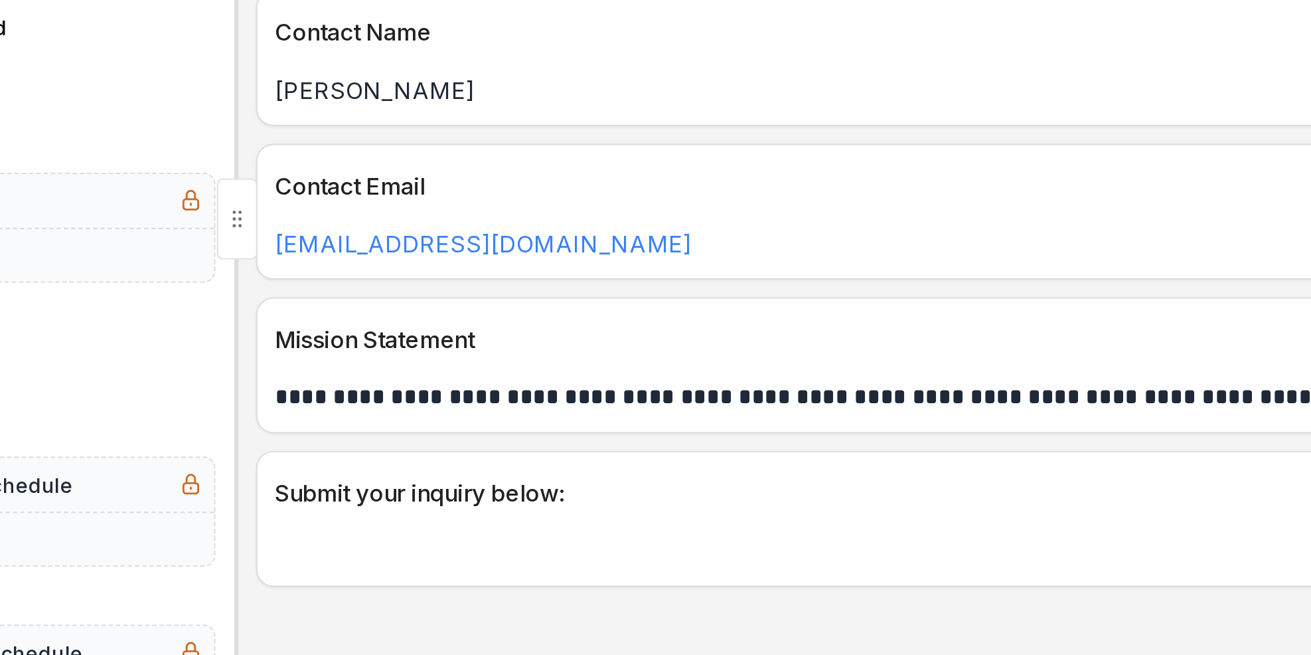
drag, startPoint x: 578, startPoint y: 366, endPoint x: 629, endPoint y: 408, distance: 65.1
click at [632, 426] on p "Mission Statement" at bounding box center [725, 420] width 621 height 16
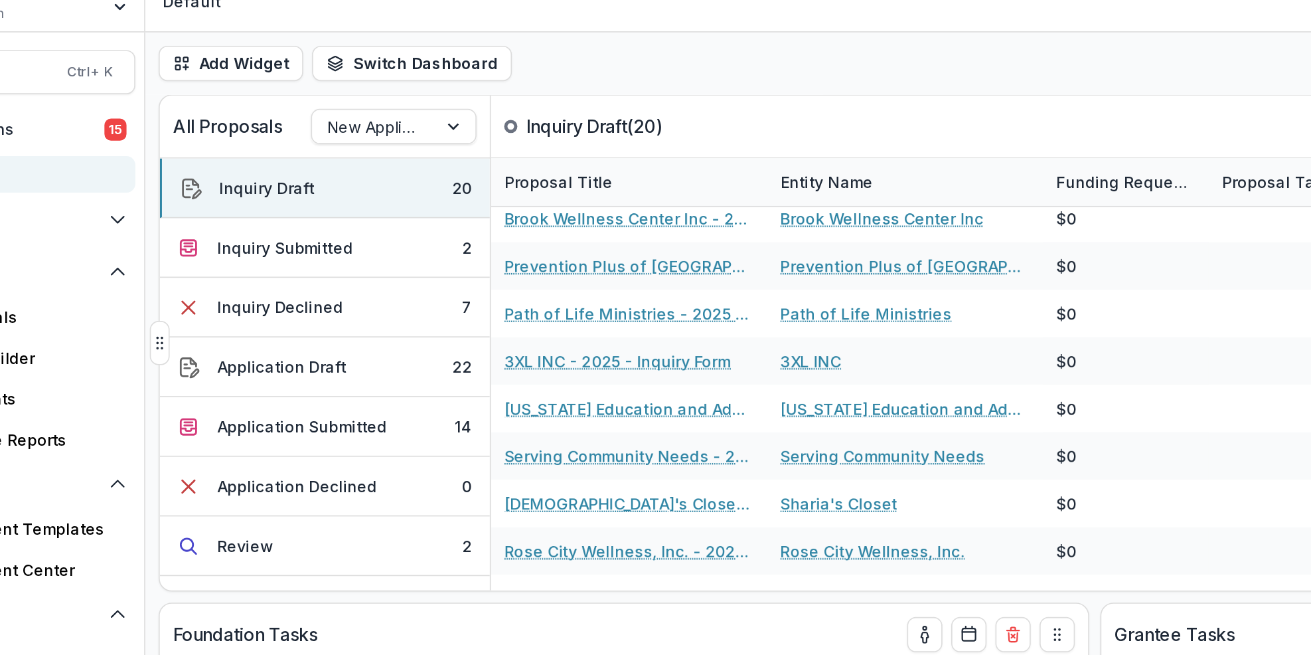
scroll to position [237, 0]
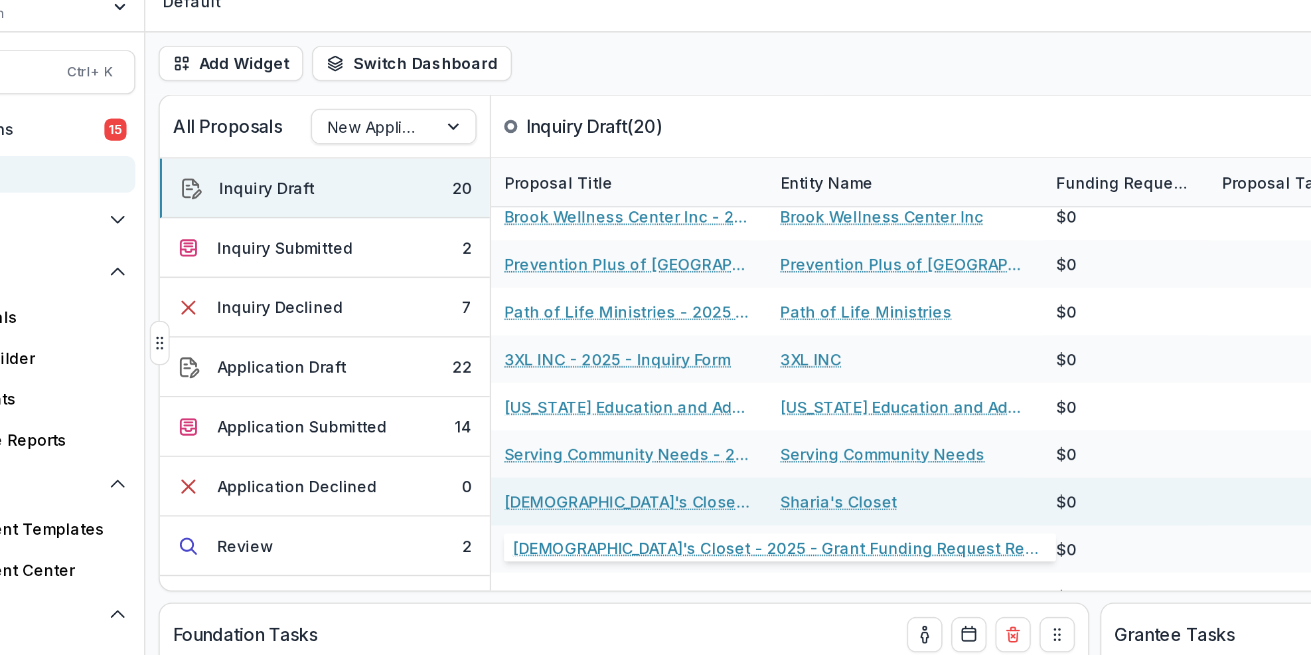
click at [468, 319] on link "[DEMOGRAPHIC_DATA]'s Closet - 2025 - Grant Funding Request Requirements and Que…" at bounding box center [457, 319] width 150 height 14
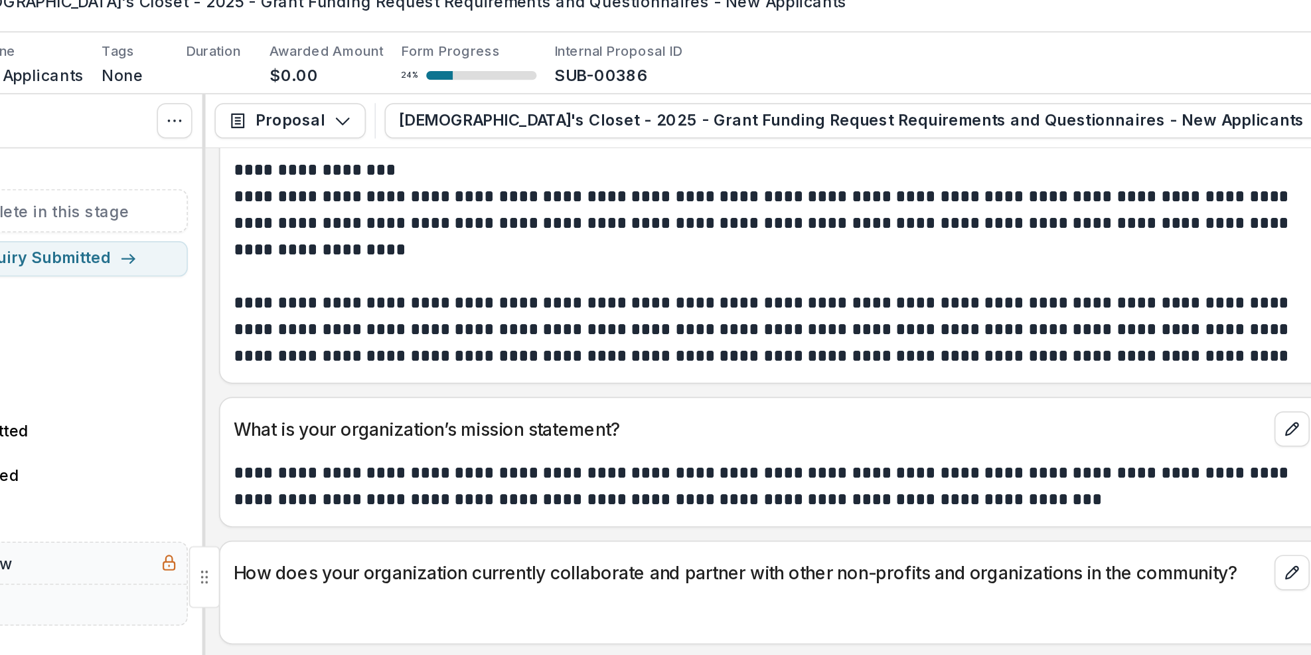
scroll to position [1089, 0]
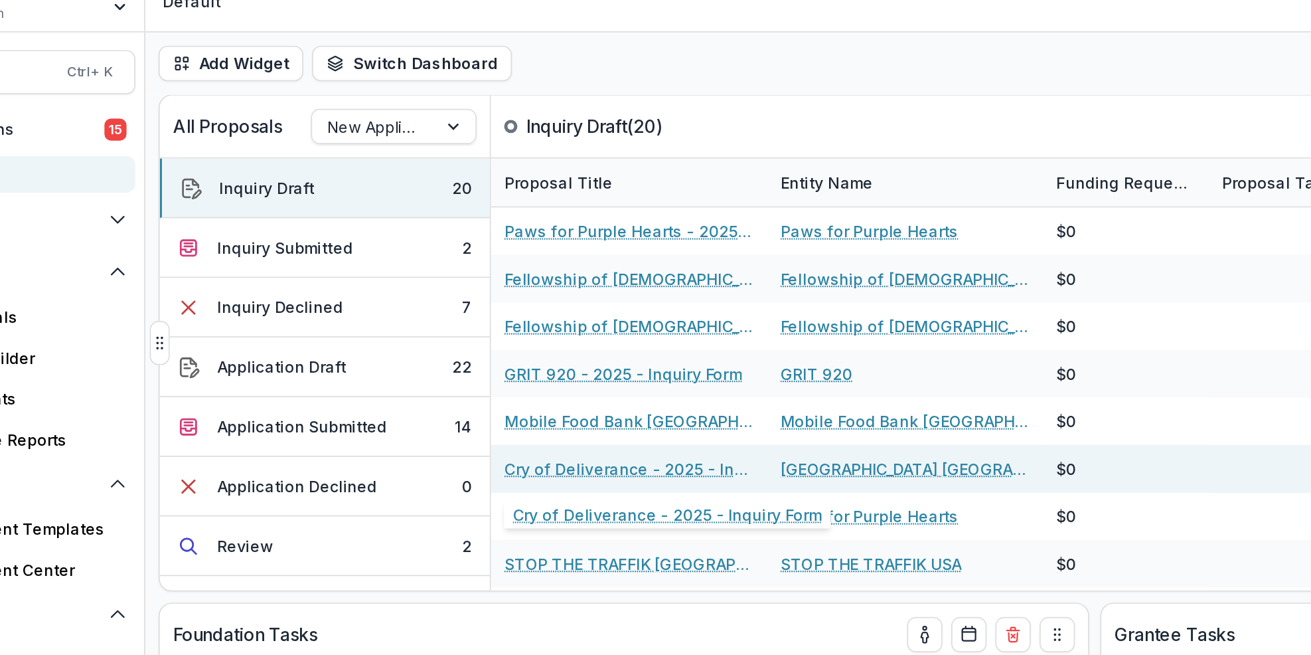
click at [453, 298] on link "Cry of Deliverance - 2025 - Inquiry Form" at bounding box center [457, 299] width 150 height 14
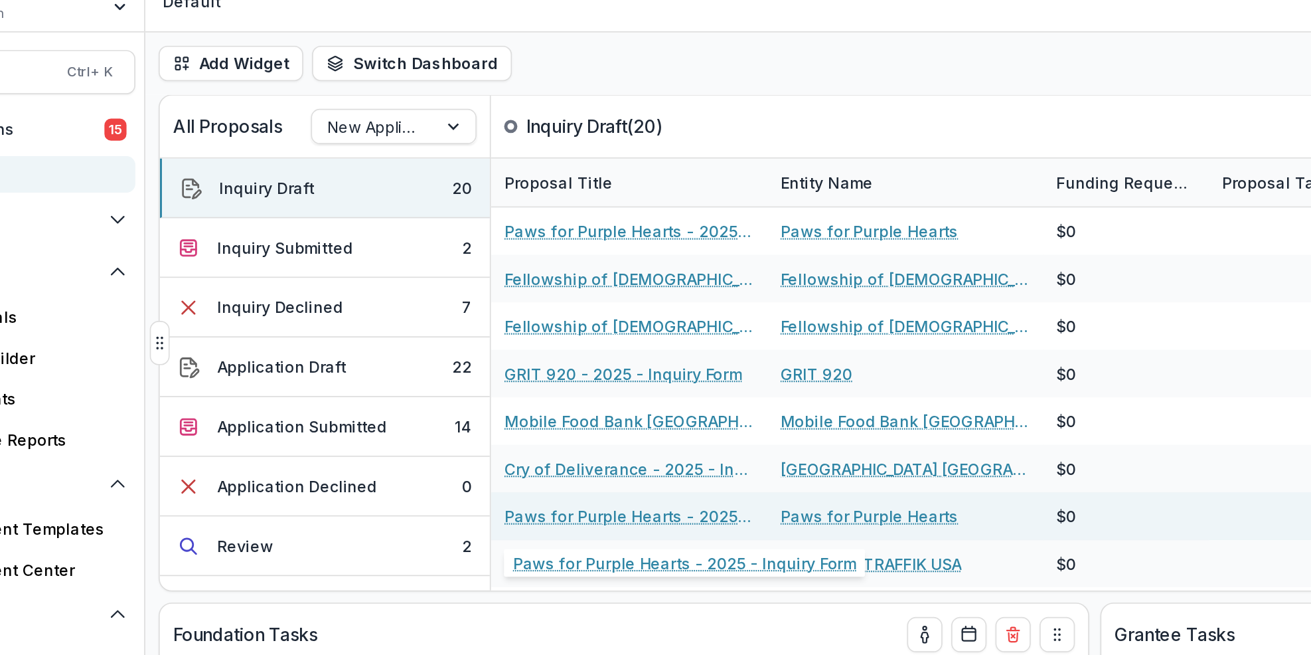
click at [444, 325] on link "Paws for Purple Hearts - 2025 - Inquiry Form" at bounding box center [457, 328] width 150 height 14
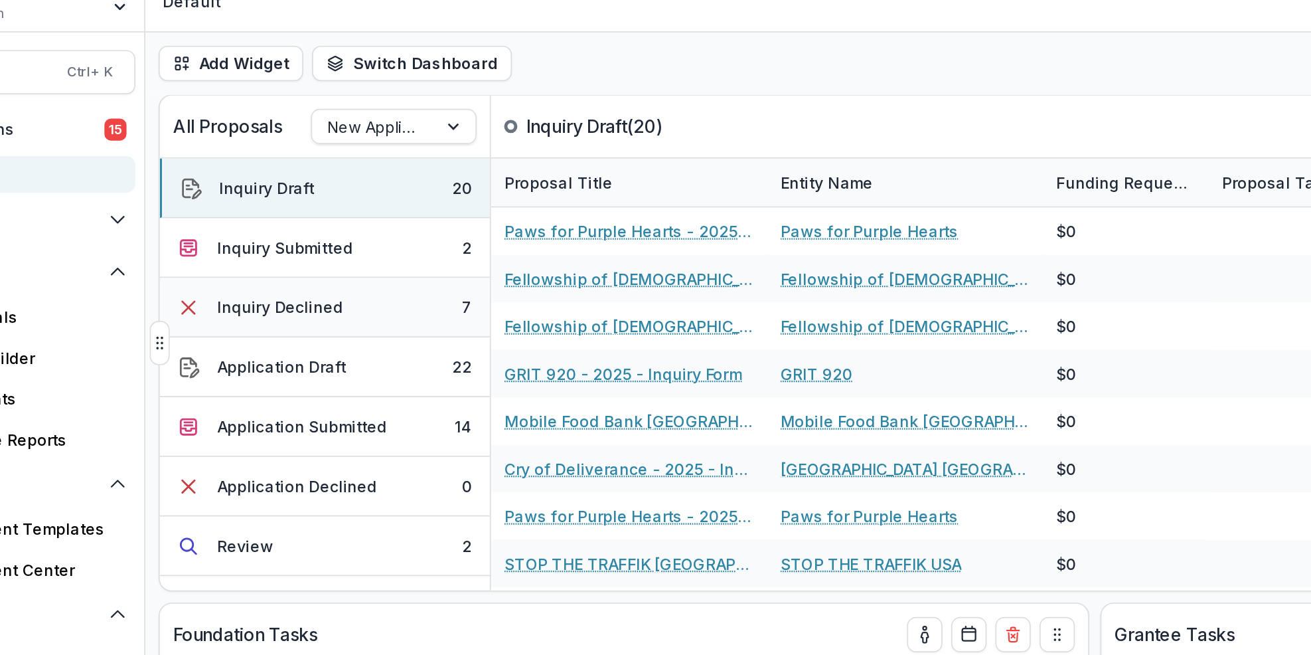
click at [315, 204] on button "Inquiry Declined 7" at bounding box center [274, 203] width 198 height 36
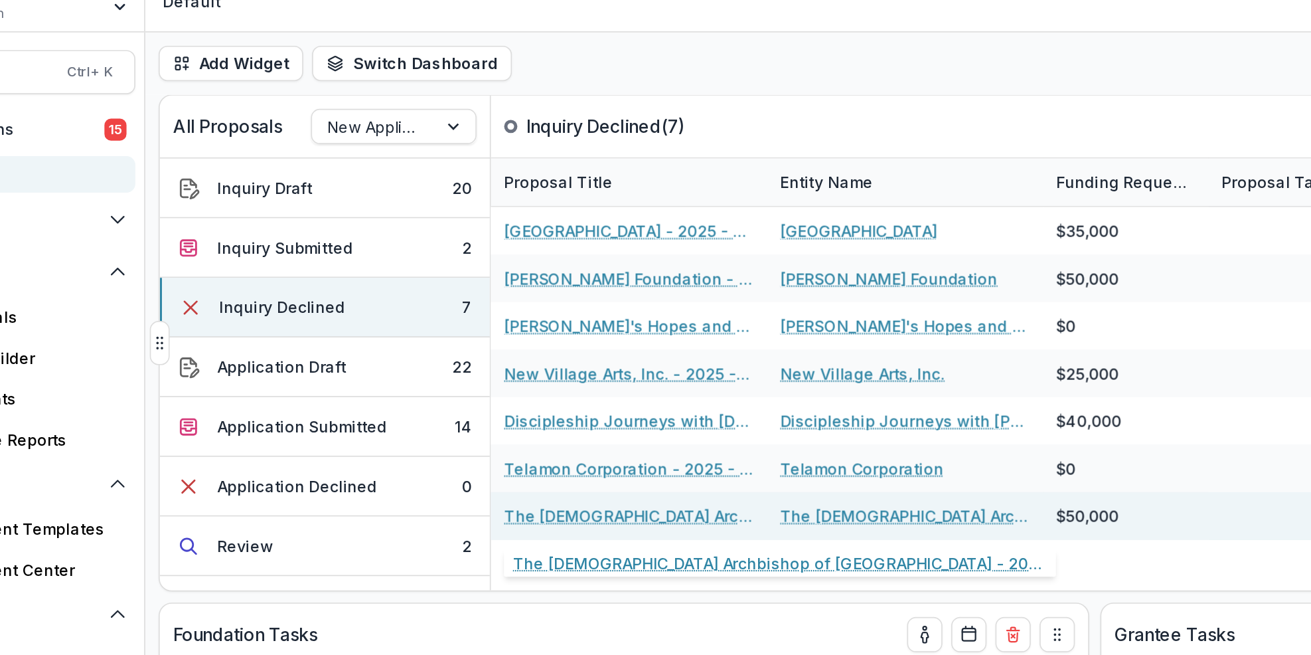
click at [460, 325] on link "The [DEMOGRAPHIC_DATA] Archbishop of [GEOGRAPHIC_DATA] - 2025 - Grant Funding R…" at bounding box center [457, 328] width 150 height 14
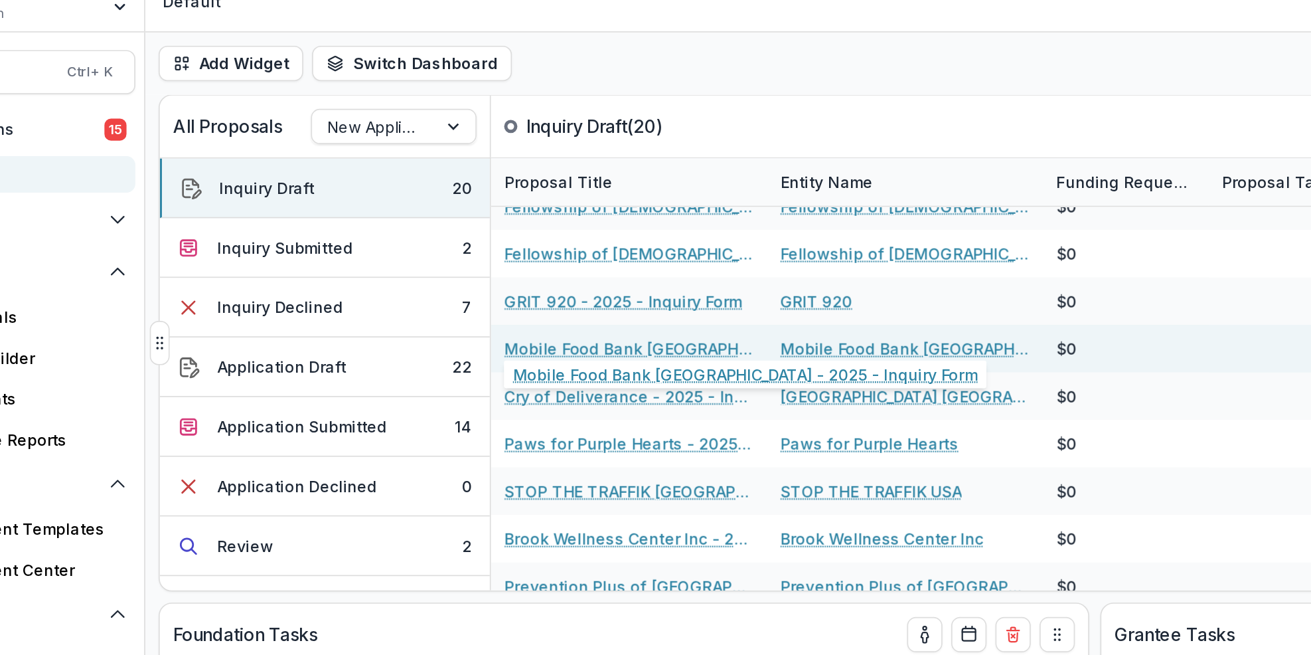
scroll to position [106, 0]
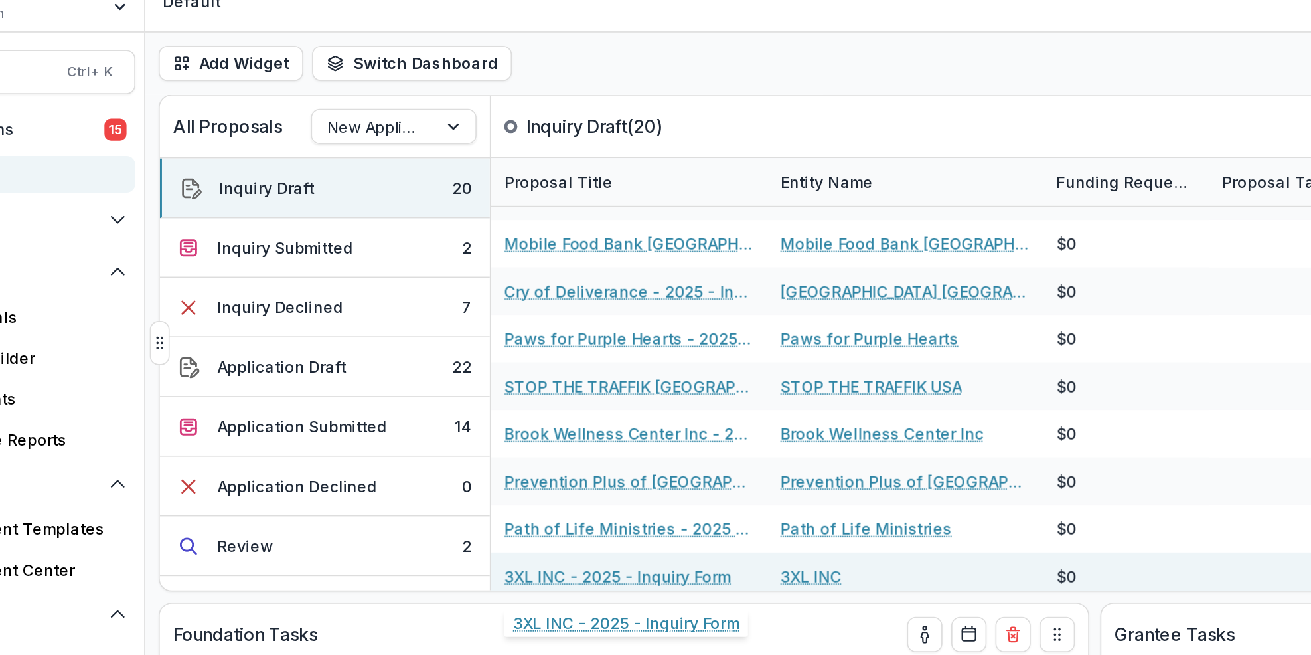
click at [490, 360] on link "3XL INC - 2025 - Inquiry Form" at bounding box center [450, 364] width 136 height 14
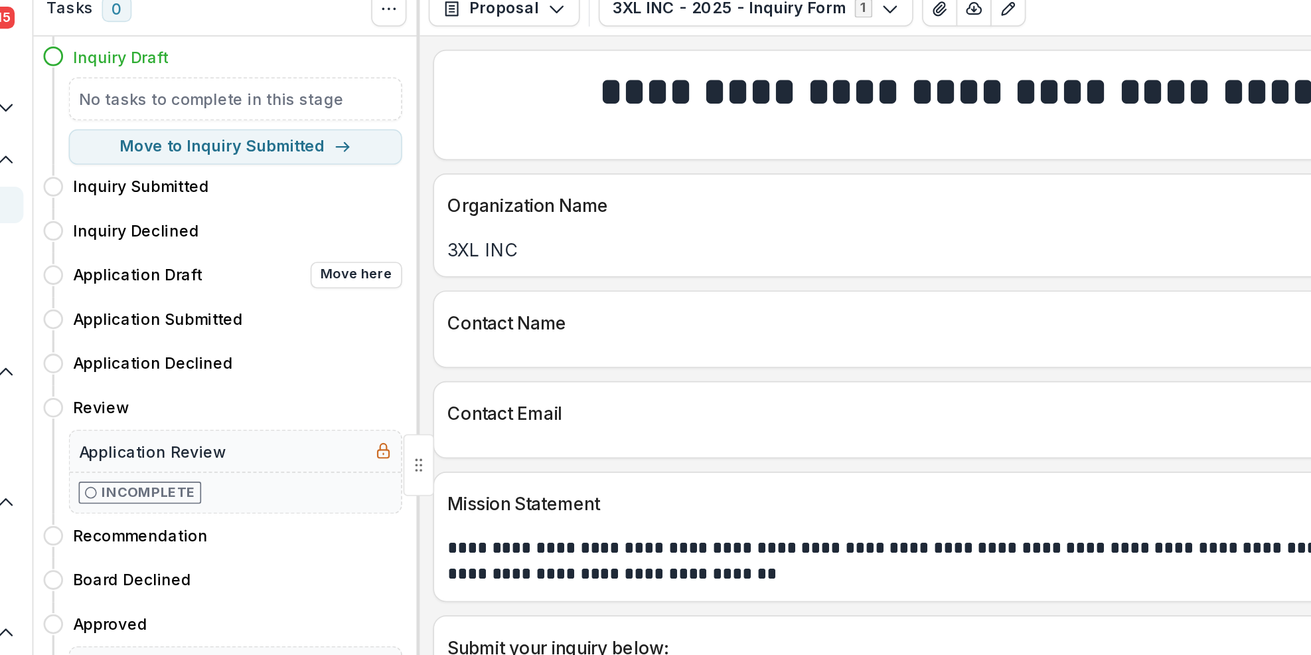
click at [313, 242] on div "Application Draft Move here" at bounding box center [289, 250] width 198 height 16
click at [355, 250] on button "Move here" at bounding box center [360, 250] width 55 height 16
select select "**********"
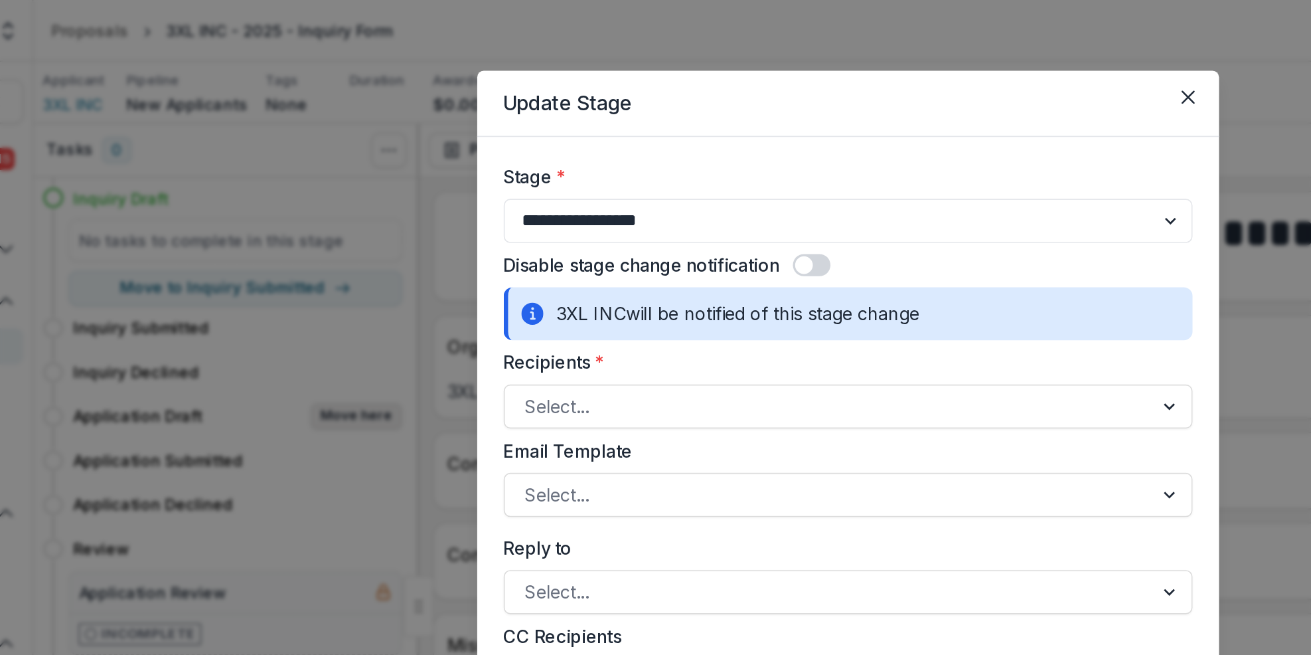
select select "**********"
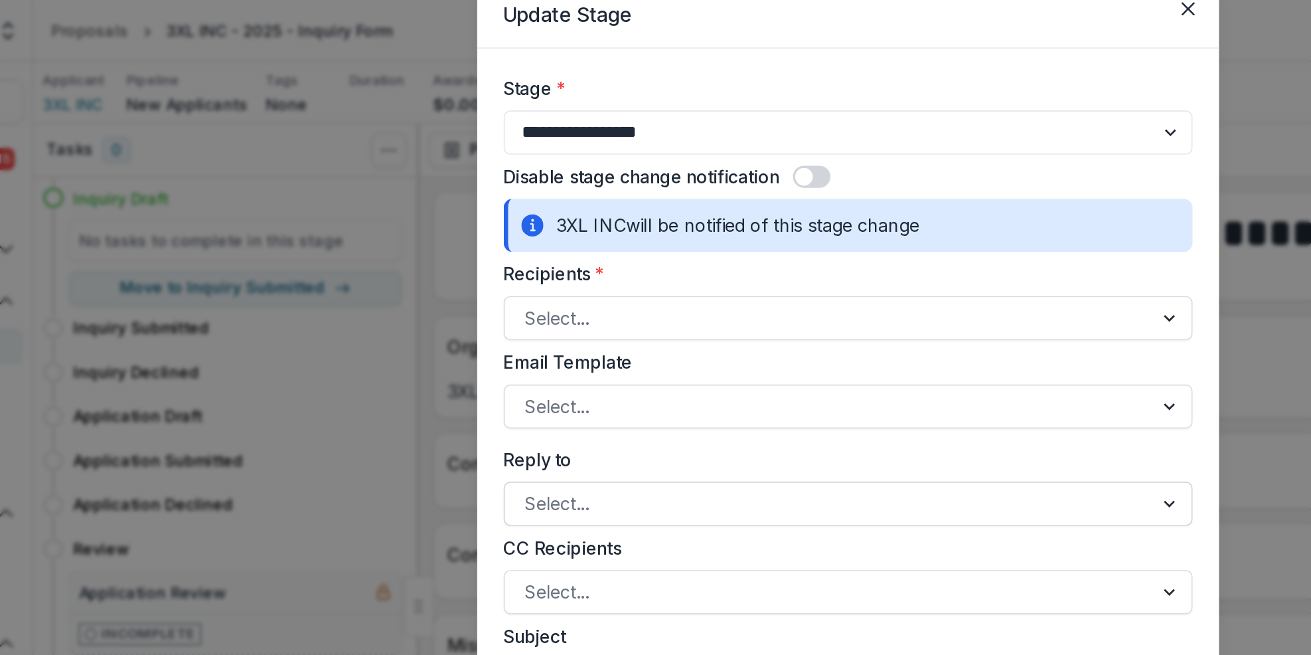
scroll to position [159, 0]
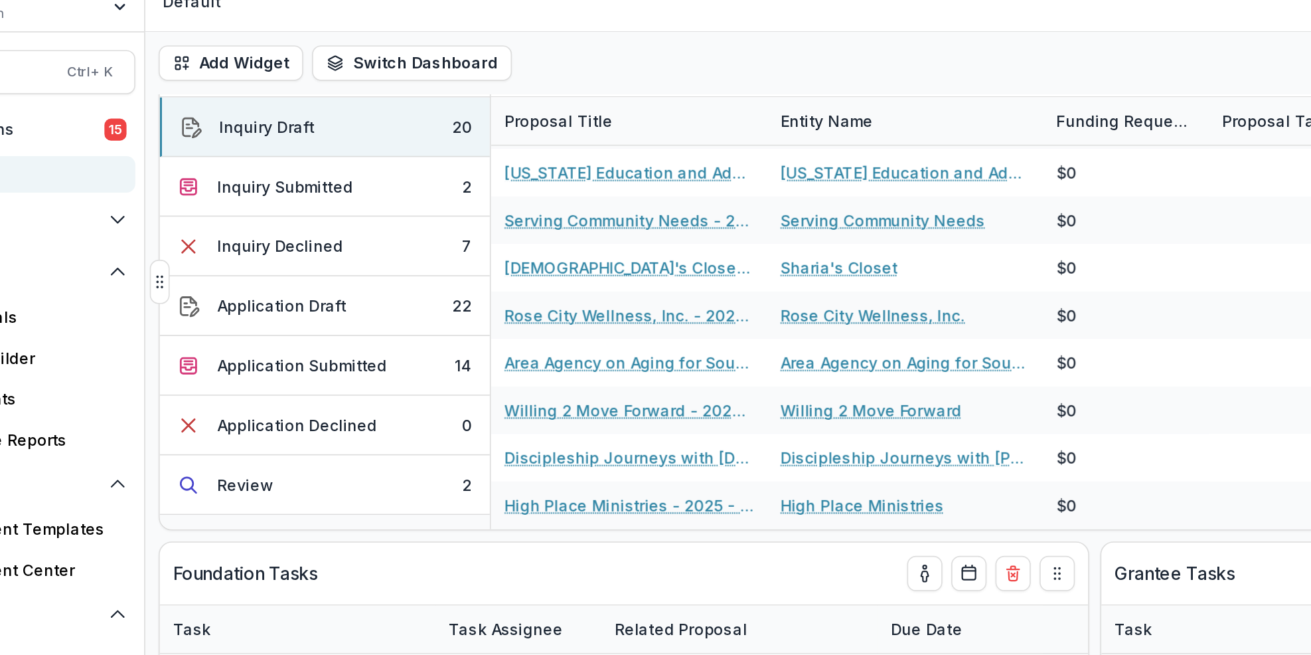
scroll to position [39, 0]
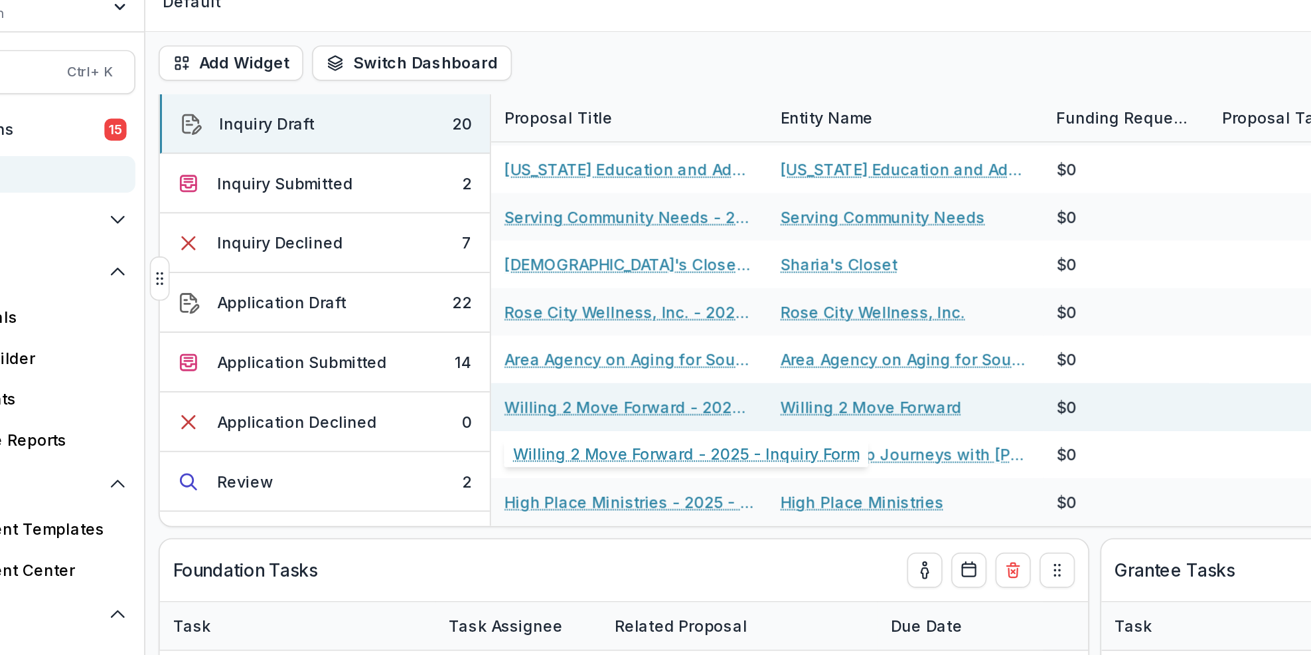
click at [450, 260] on link "Willing 2 Move Forward - 2025 - Inquiry Form" at bounding box center [457, 263] width 150 height 14
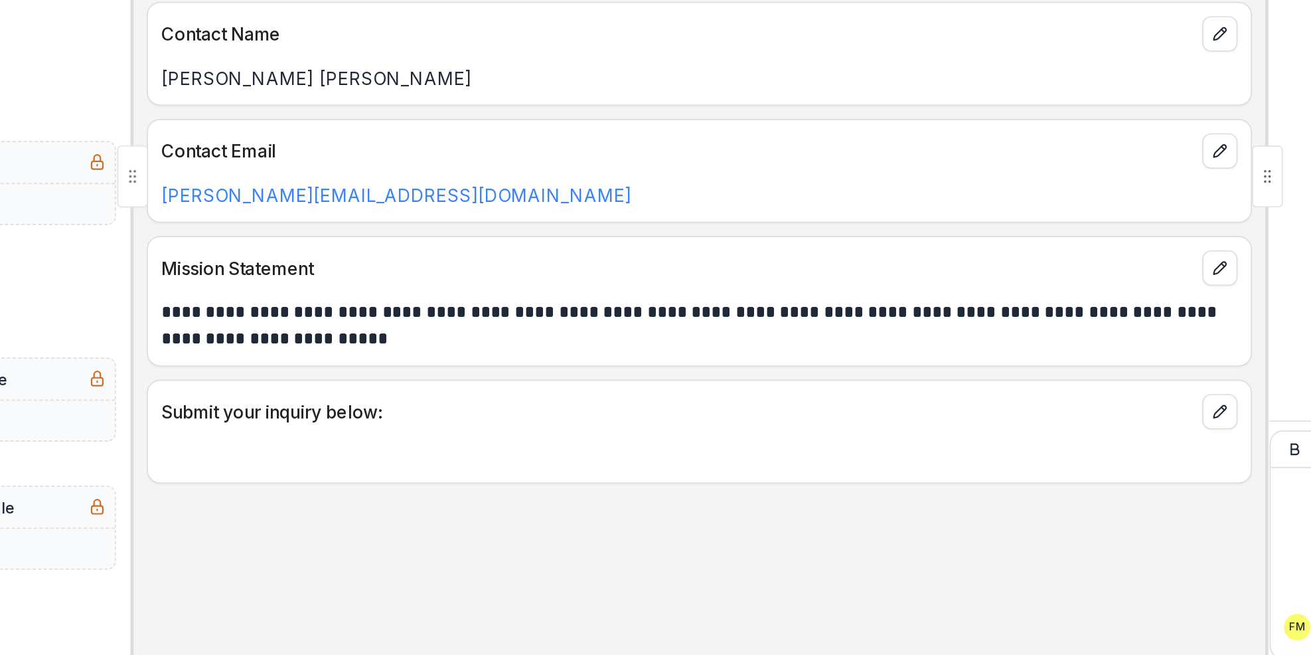
click at [763, 529] on p at bounding box center [738, 532] width 647 height 16
click at [659, 601] on div "**********" at bounding box center [738, 381] width 680 height 548
click at [657, 592] on div "**********" at bounding box center [738, 381] width 680 height 548
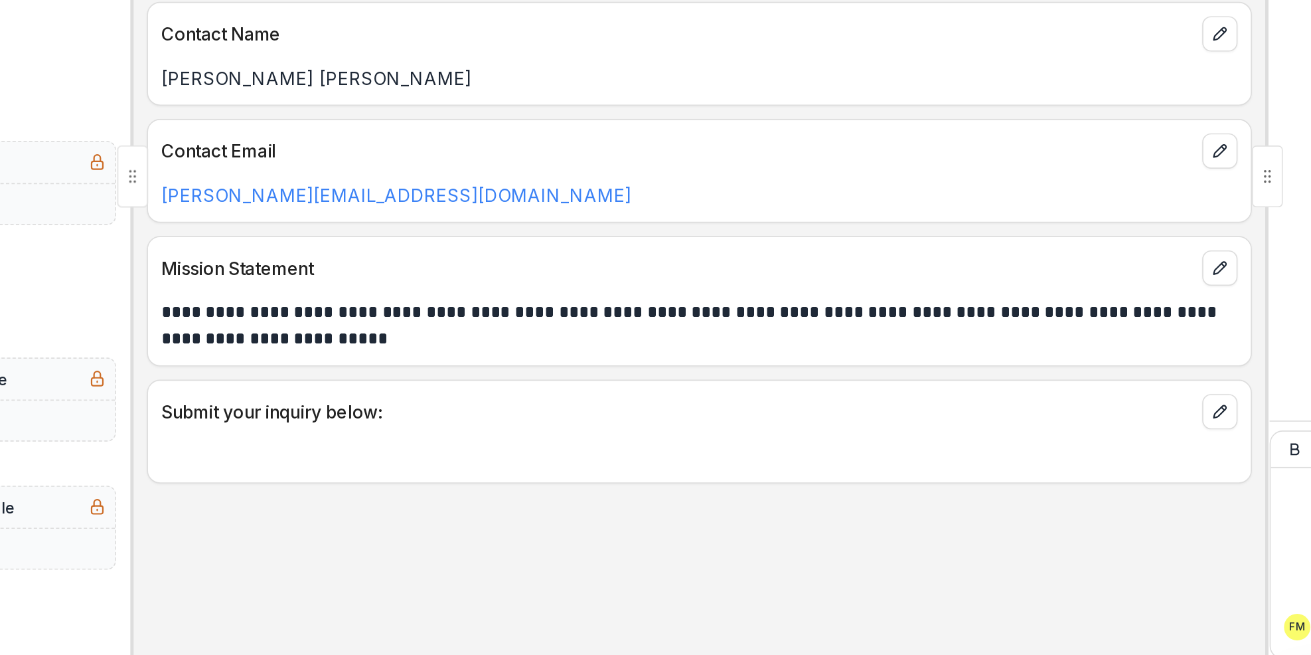
click at [657, 592] on div "**********" at bounding box center [738, 381] width 680 height 548
click at [659, 604] on div "**********" at bounding box center [738, 381] width 680 height 548
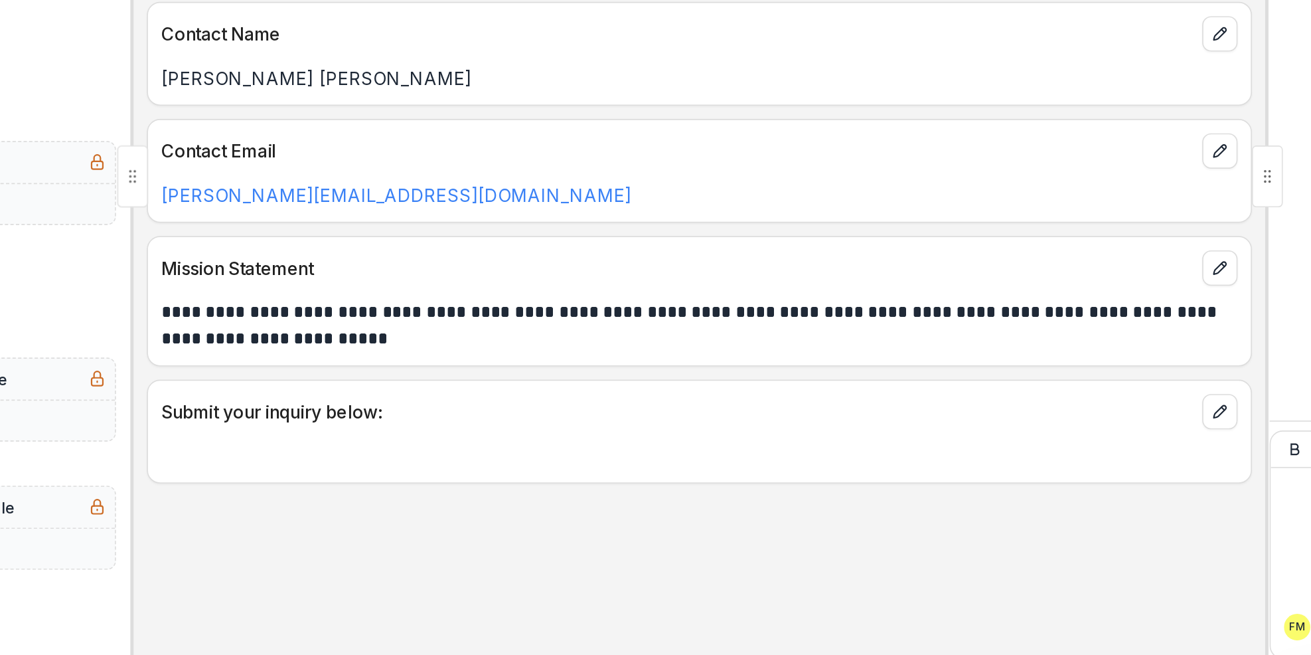
click at [659, 604] on div "**********" at bounding box center [738, 381] width 680 height 548
